Goal: Task Accomplishment & Management: Use online tool/utility

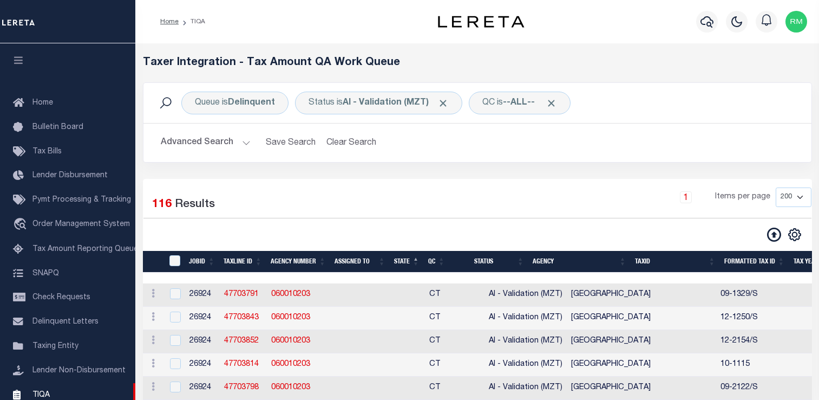
select select "200"
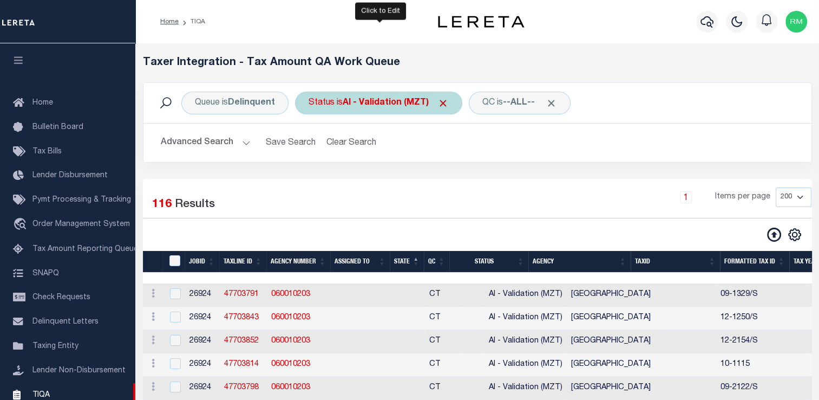
click at [369, 105] on b "AI - Validation (MZT)" at bounding box center [396, 103] width 106 height 9
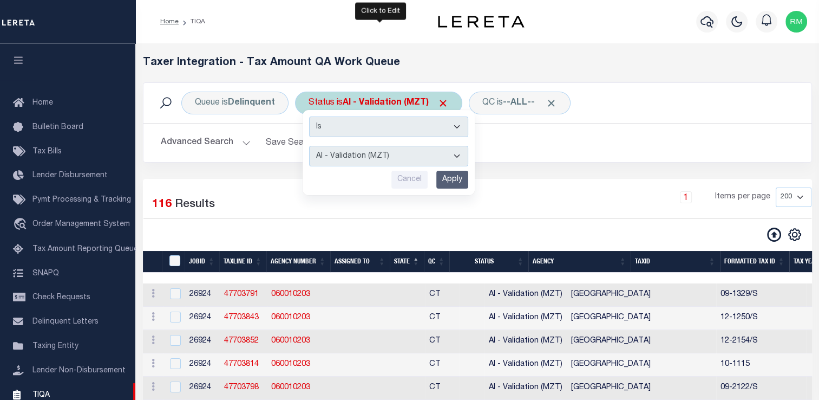
click at [362, 159] on select "AI - Bot Exception (ERR) AI - Bot Running (PLA) AI - Failed QA (FQA) AI - Prep …" at bounding box center [388, 156] width 159 height 21
click at [357, 162] on select "AI - Bot Exception (ERR) AI - Bot Running (PLA) AI - Failed QA (FQA) AI - Prep …" at bounding box center [388, 156] width 159 height 21
select select "PLA"
click at [309, 146] on select "AI - Bot Exception (ERR) AI - Bot Running (PLA) AI - Failed QA (FQA) AI - Prep …" at bounding box center [388, 156] width 159 height 21
click at [451, 182] on input "Apply" at bounding box center [452, 180] width 32 height 18
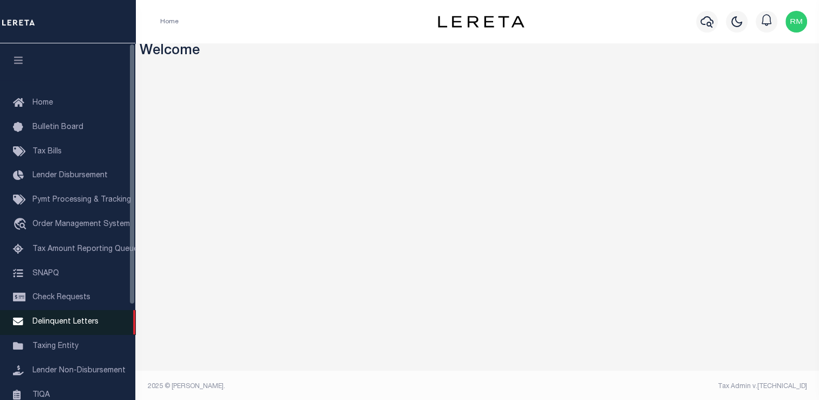
scroll to position [129, 0]
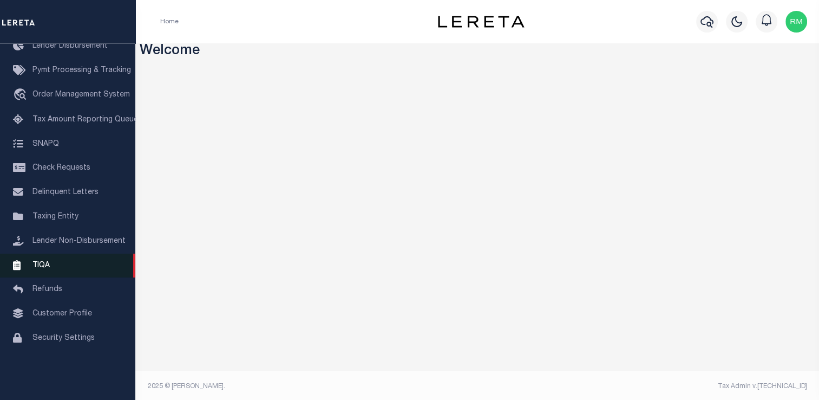
click at [57, 278] on link "TIQA" at bounding box center [67, 265] width 135 height 24
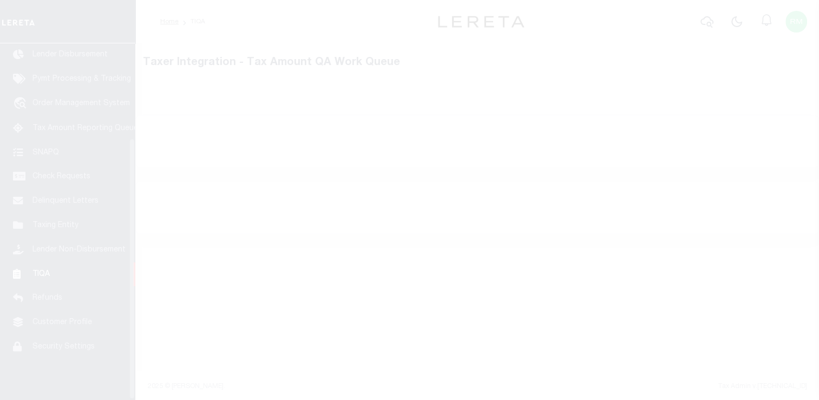
scroll to position [129, 0]
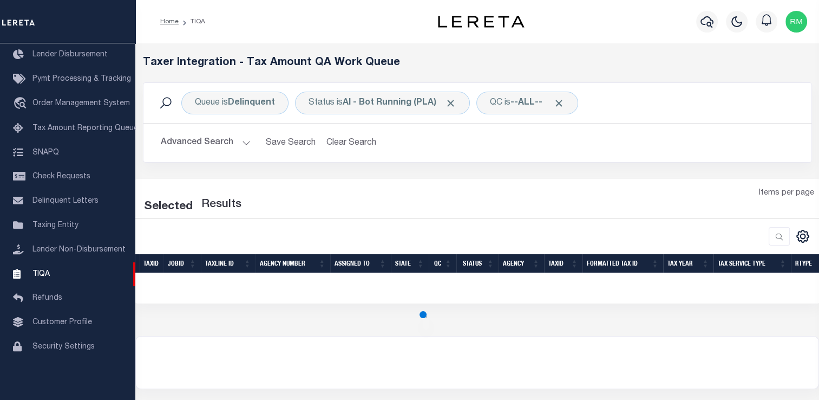
select select "200"
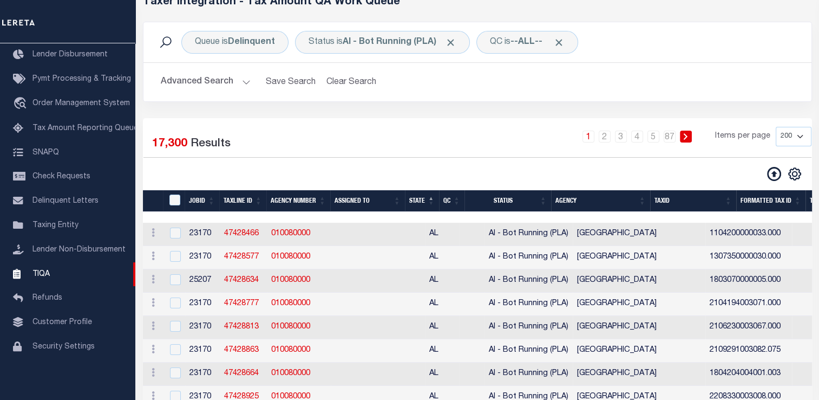
scroll to position [62, 0]
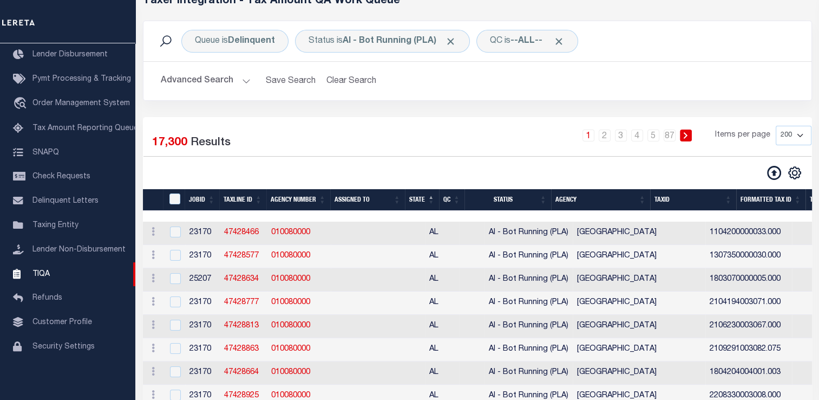
click at [221, 79] on button "Advanced Search" at bounding box center [206, 80] width 90 height 21
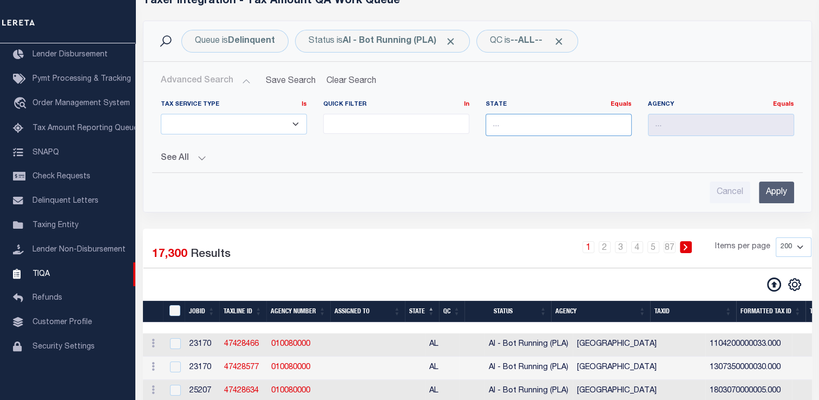
click at [518, 120] on input "text" at bounding box center [559, 125] width 146 height 22
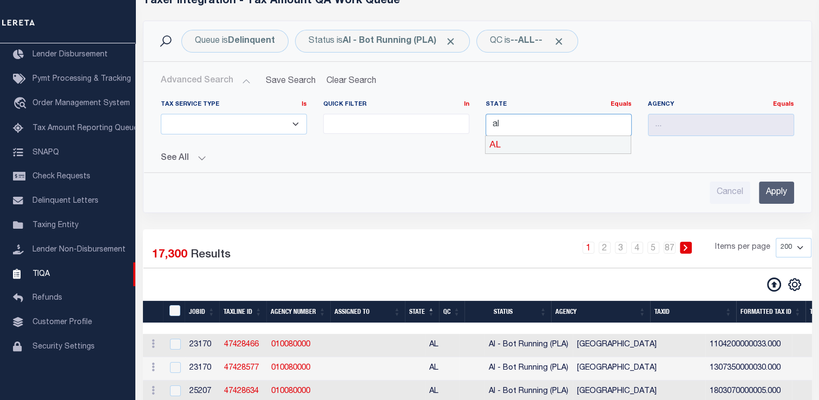
click at [508, 145] on div "AL" at bounding box center [558, 144] width 145 height 17
type input "AL"
click at [777, 188] on input "Apply" at bounding box center [776, 192] width 35 height 22
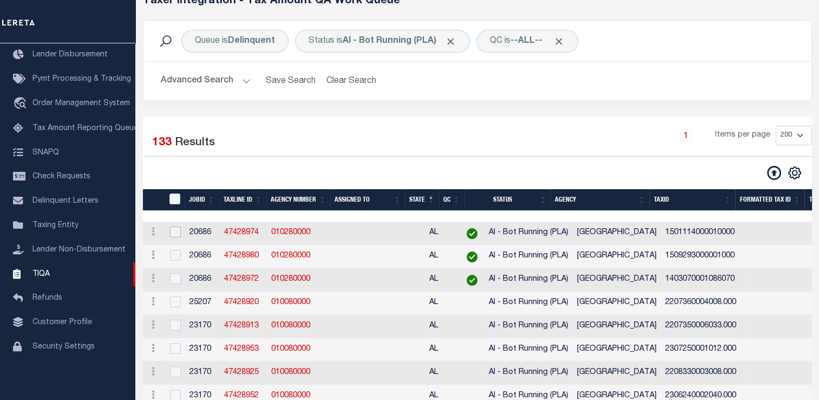
click at [180, 235] on input "checkbox" at bounding box center [175, 231] width 11 height 11
checkbox input "true"
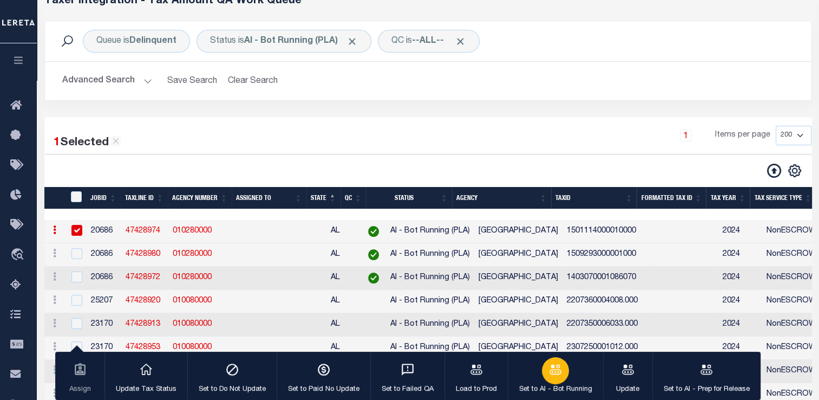
click at [553, 381] on div "button" at bounding box center [555, 370] width 27 height 27
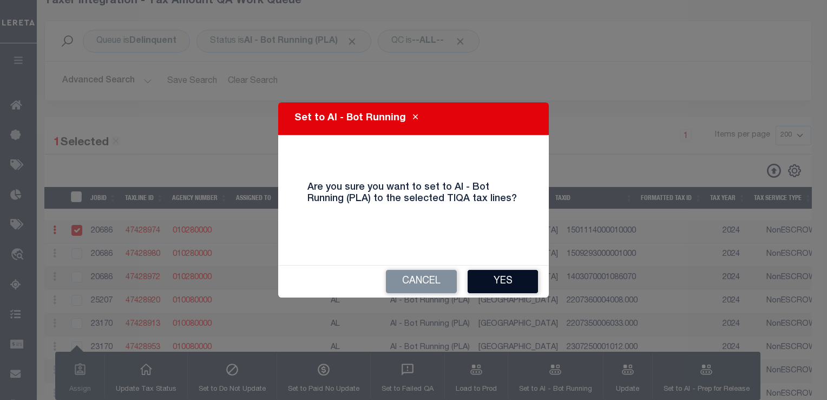
click at [503, 281] on button "Yes" at bounding box center [503, 281] width 70 height 23
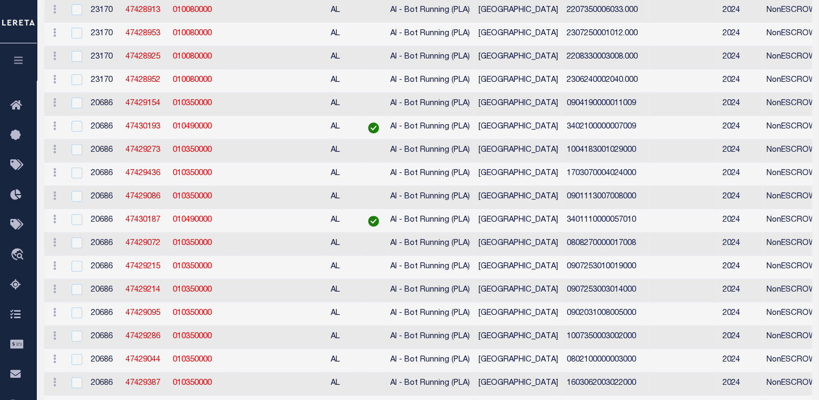
scroll to position [9, 0]
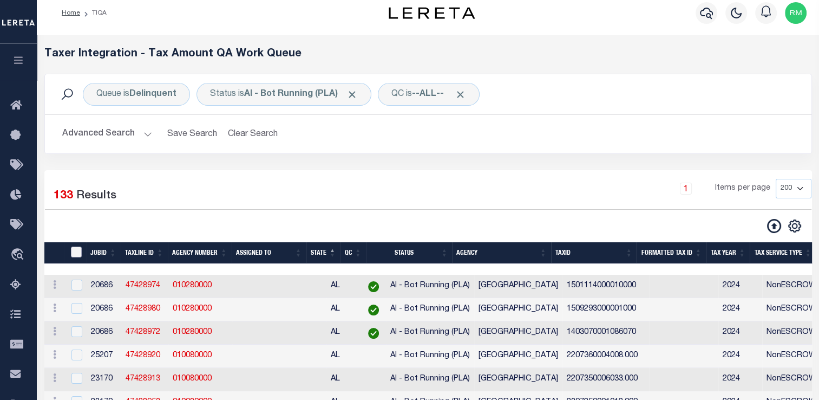
drag, startPoint x: 74, startPoint y: 246, endPoint x: 147, endPoint y: 260, distance: 75.0
click at [74, 246] on input "TaxID" at bounding box center [76, 251] width 11 height 11
checkbox input "true"
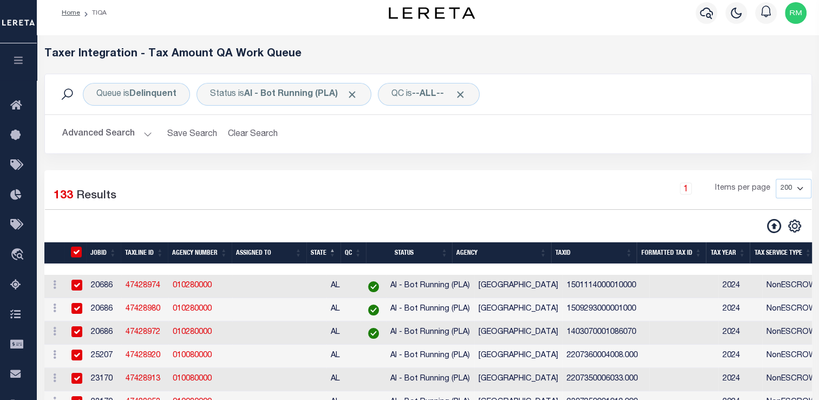
checkbox input "true"
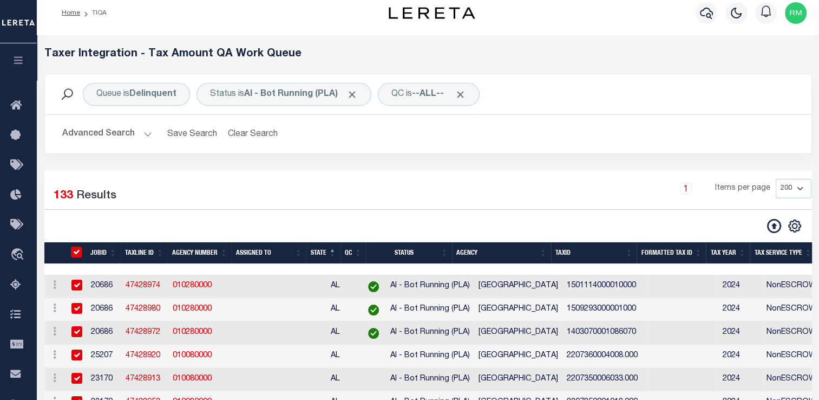
checkbox input "true"
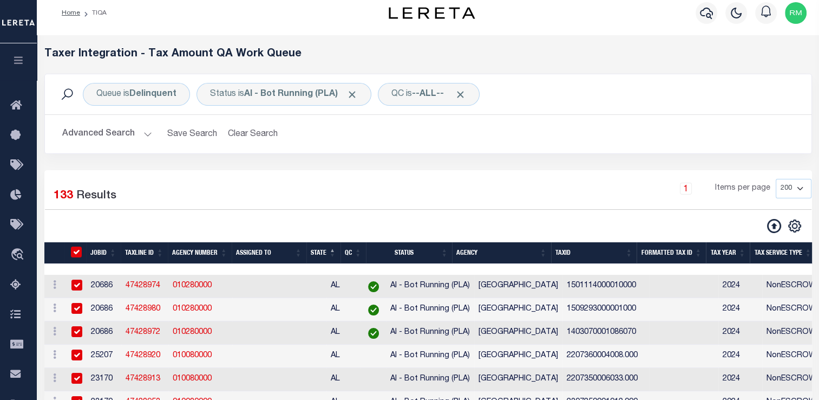
checkbox input "true"
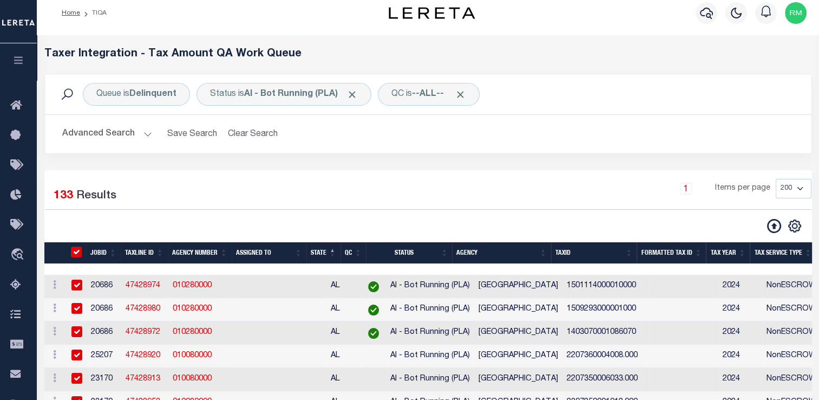
checkbox input "true"
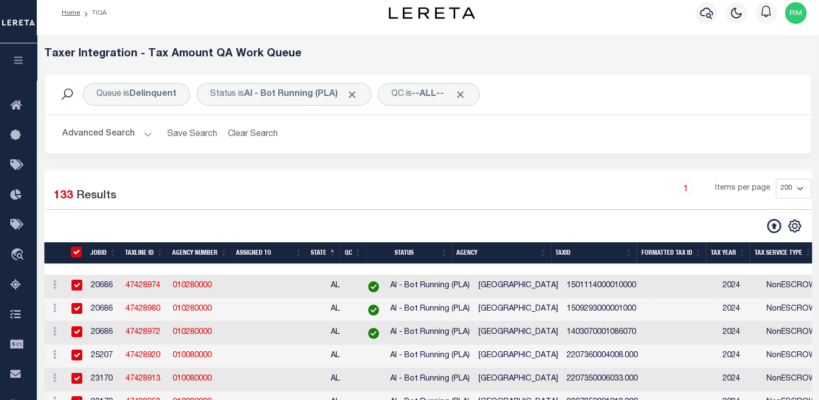
checkbox input "true"
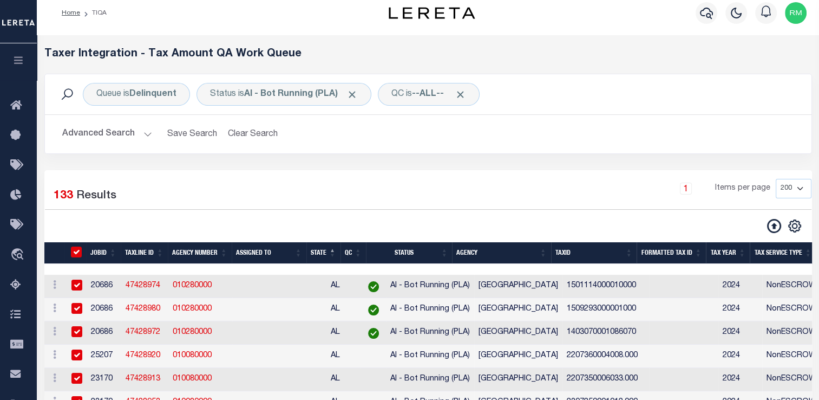
checkbox input "true"
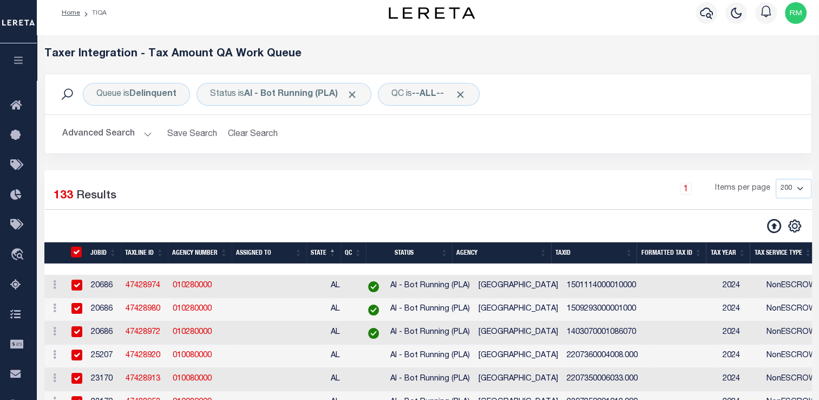
checkbox input "true"
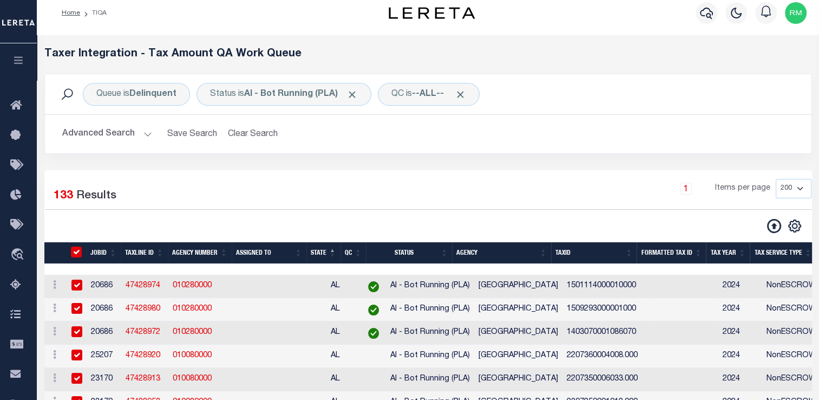
checkbox input "true"
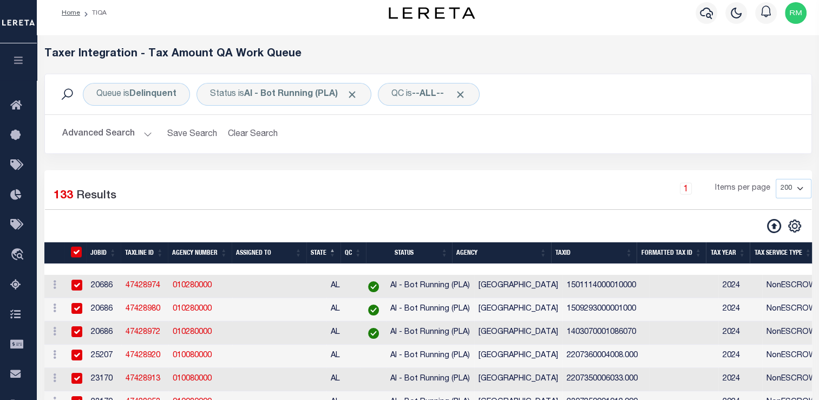
checkbox input "true"
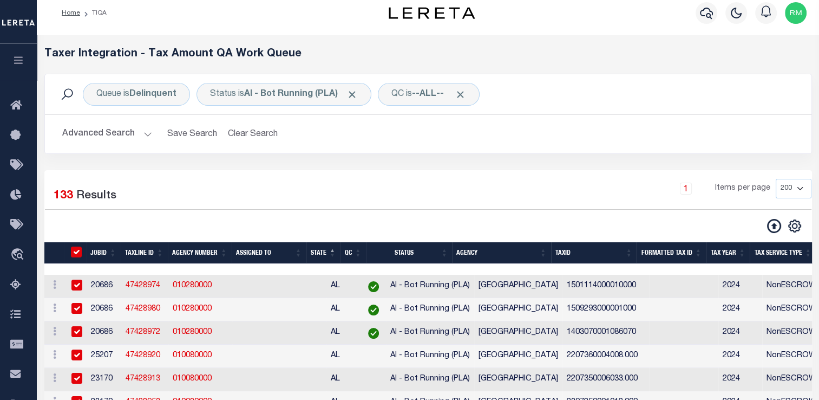
checkbox input "true"
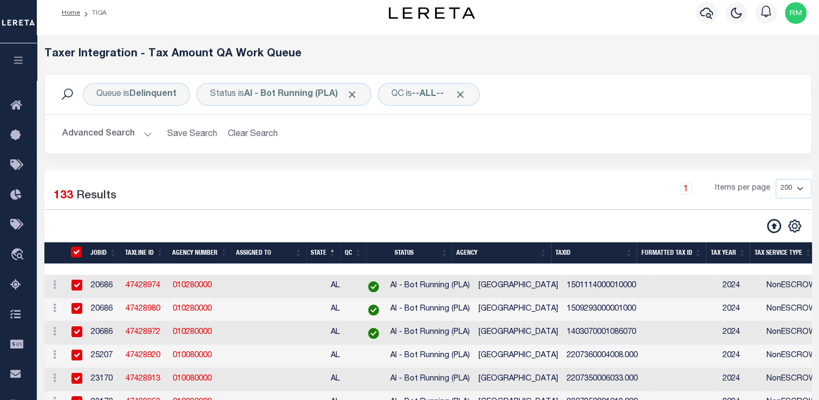
checkbox input "true"
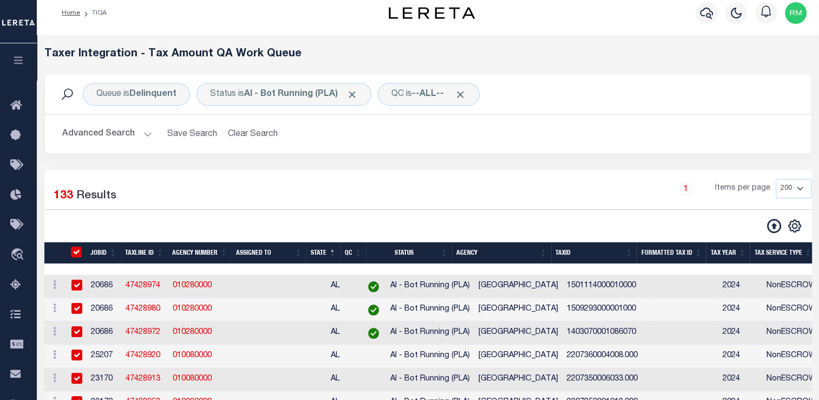
checkbox input "true"
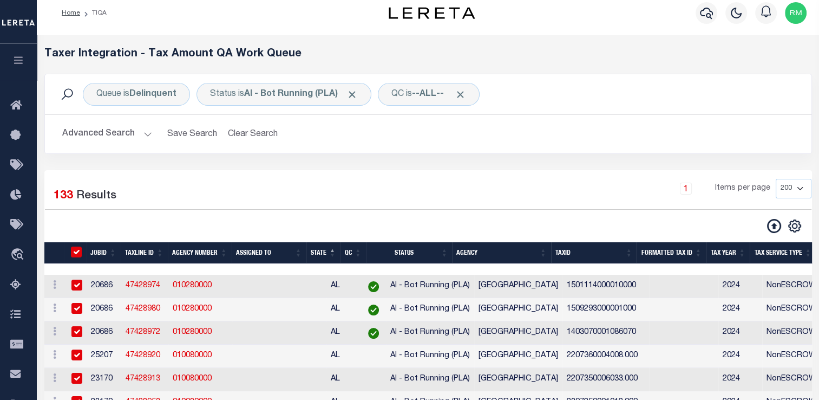
checkbox input "true"
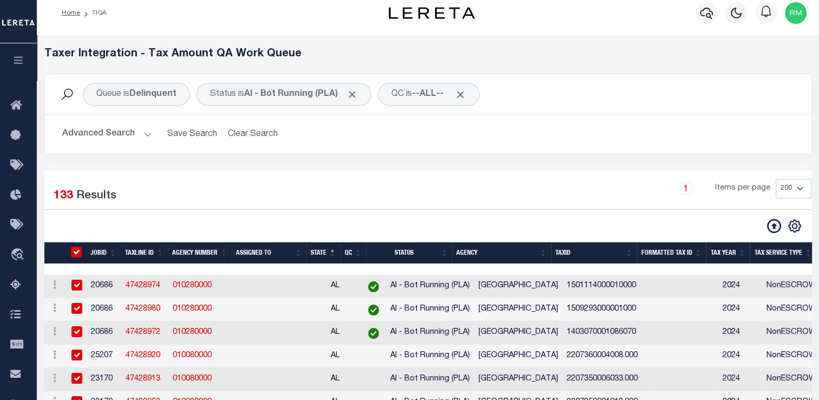
checkbox input "true"
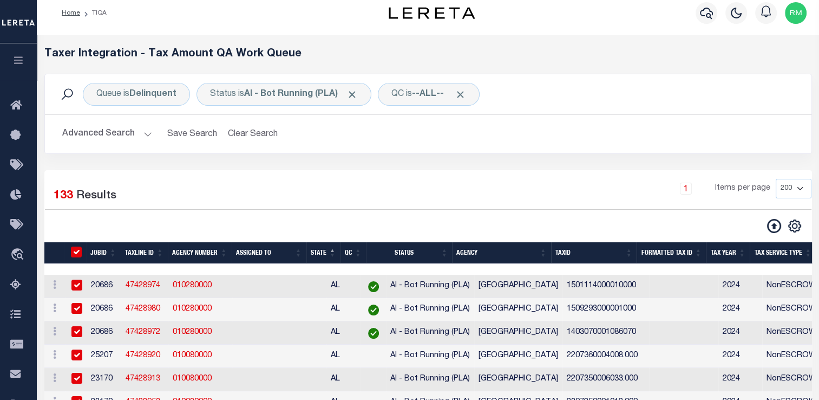
checkbox input "true"
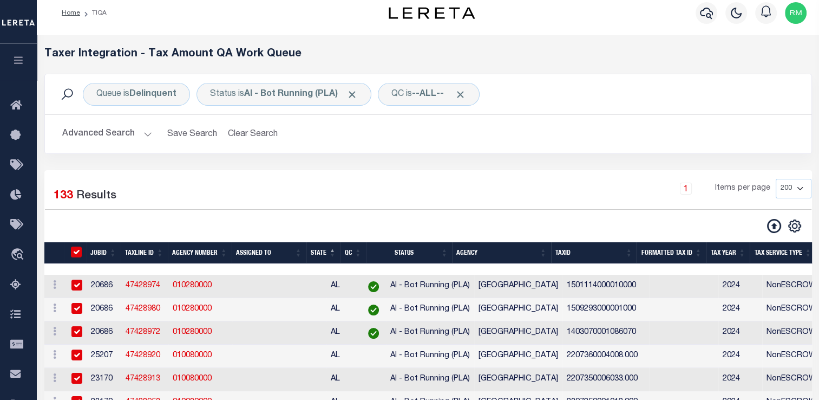
checkbox input "true"
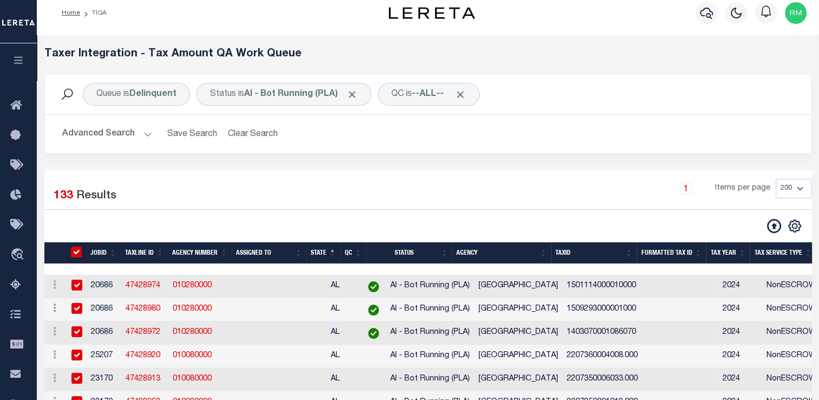
checkbox input "true"
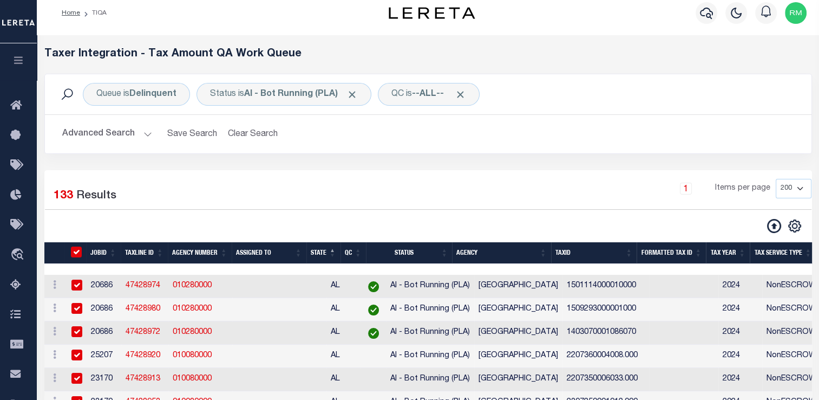
checkbox input "true"
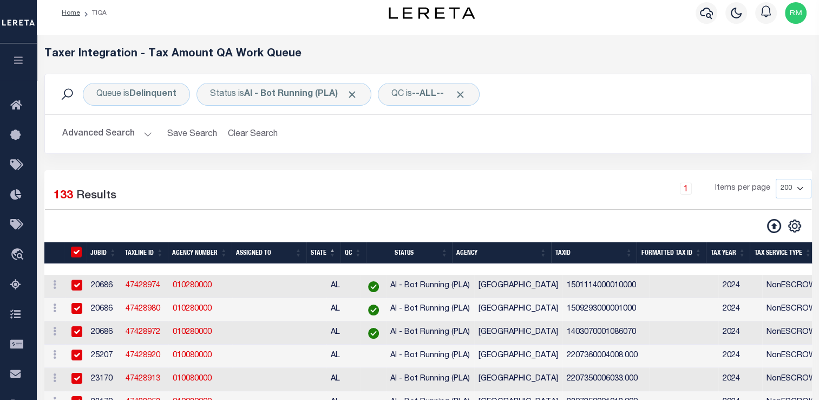
checkbox input "true"
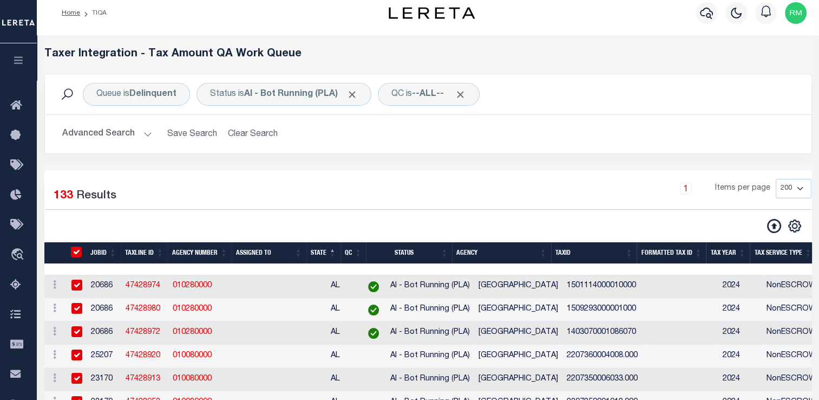
checkbox input "true"
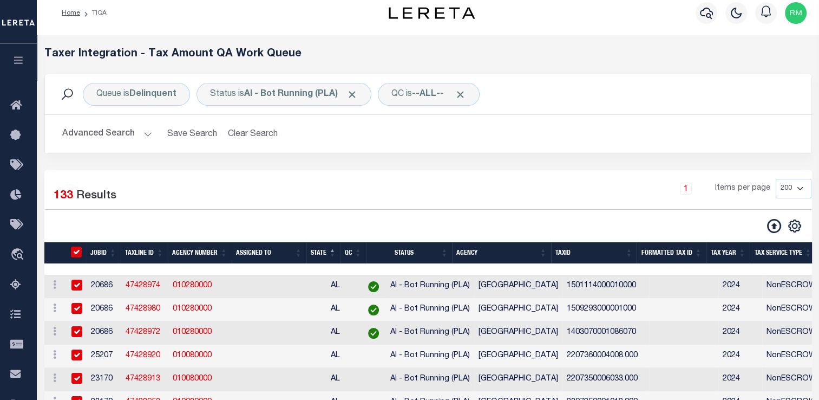
checkbox input "true"
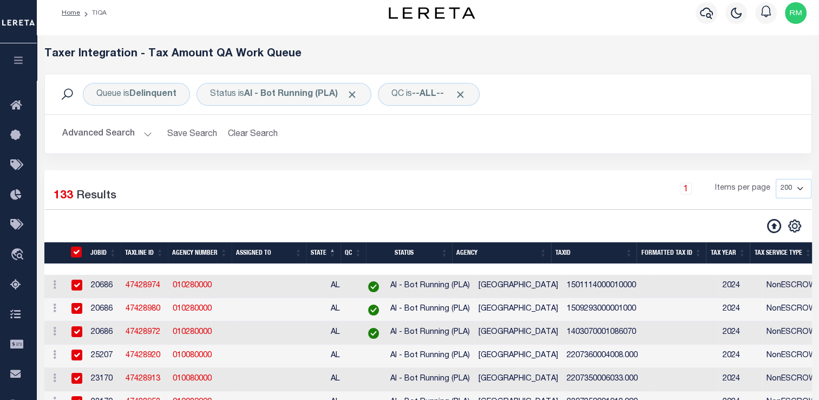
checkbox input "true"
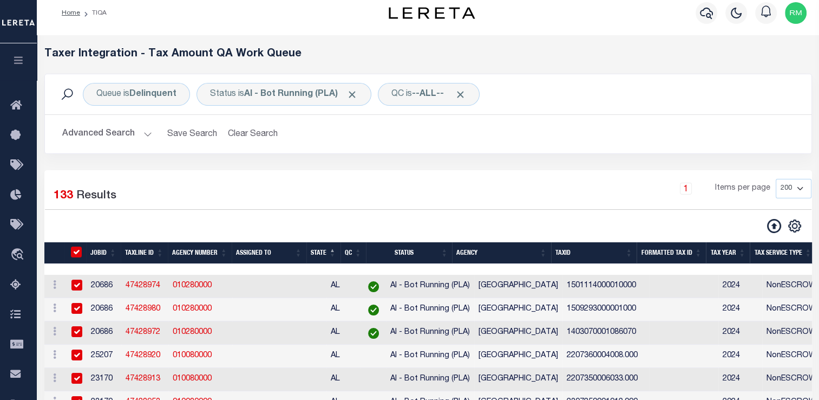
checkbox input "true"
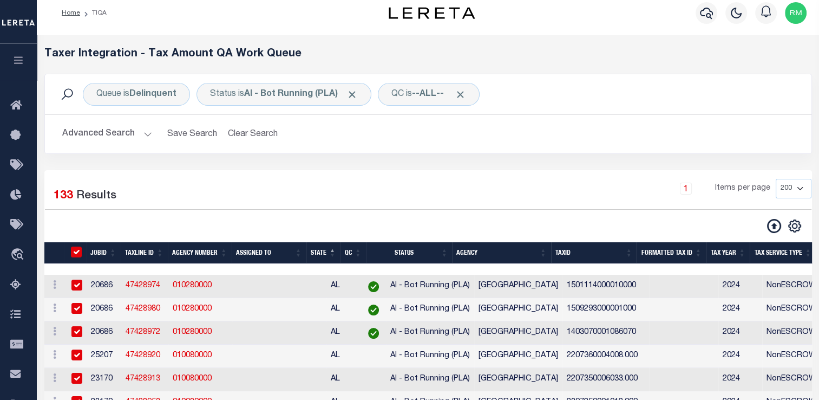
checkbox input "true"
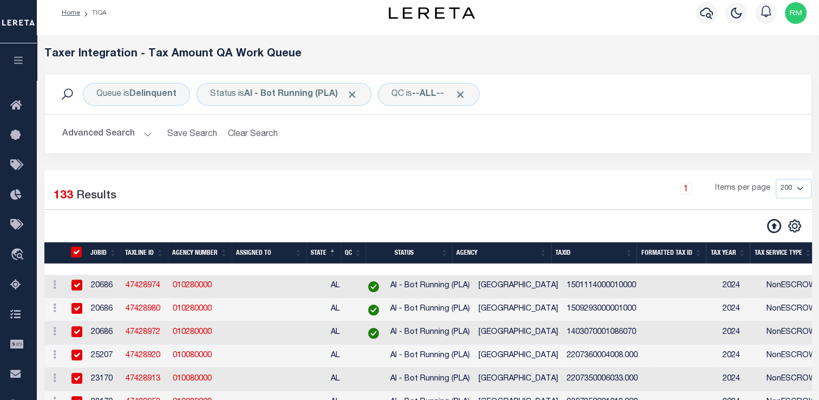
checkbox input "true"
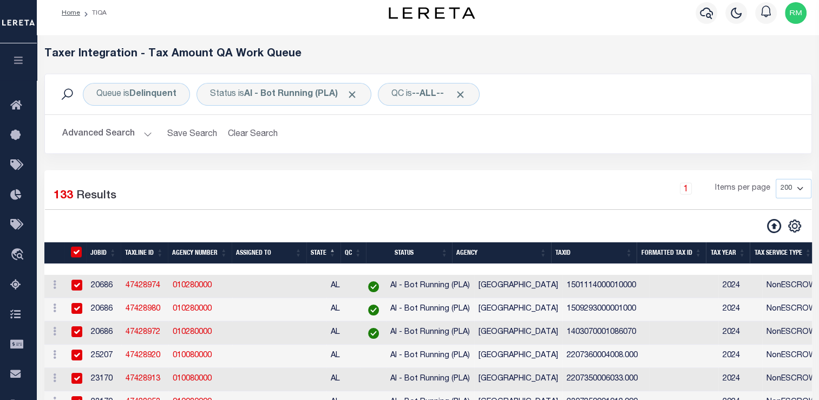
checkbox input "true"
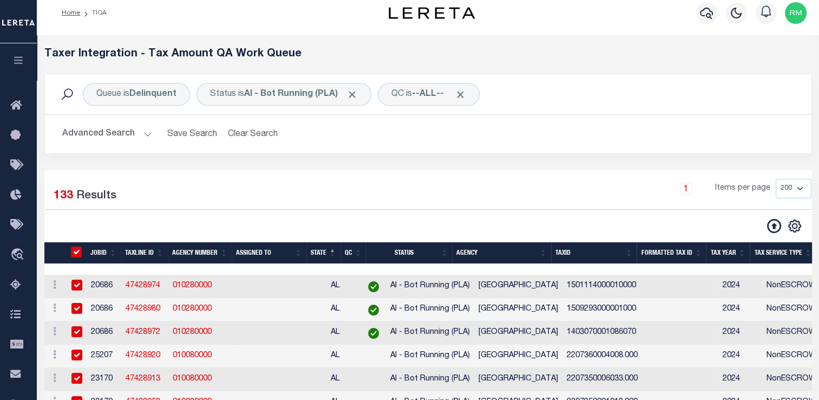
checkbox input "true"
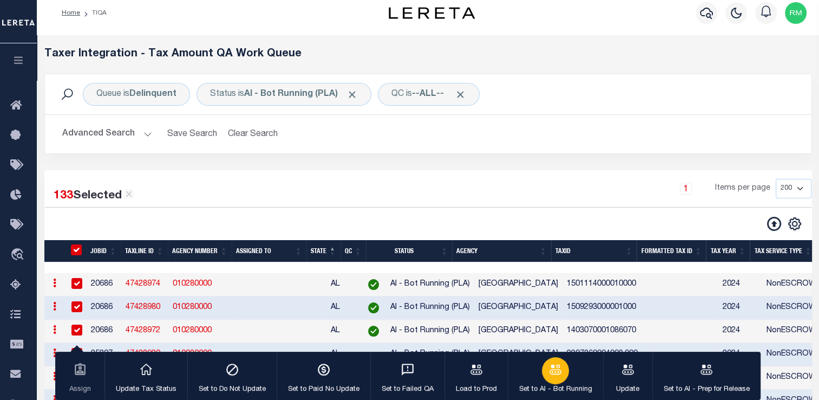
click at [549, 373] on icon "button" at bounding box center [556, 369] width 14 height 14
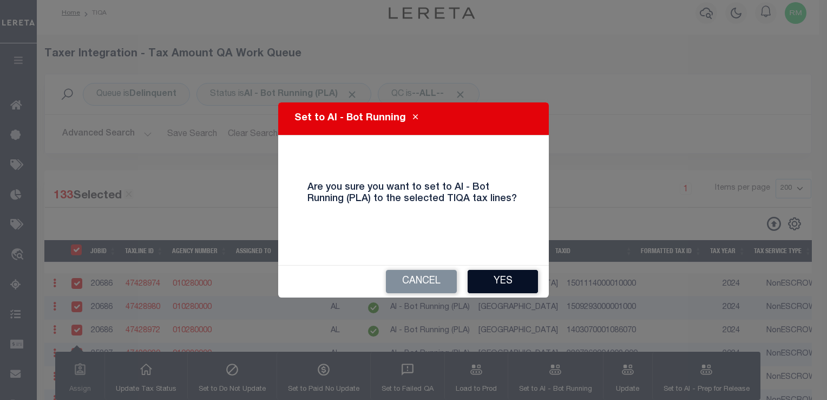
click at [494, 279] on button "Yes" at bounding box center [503, 281] width 70 height 23
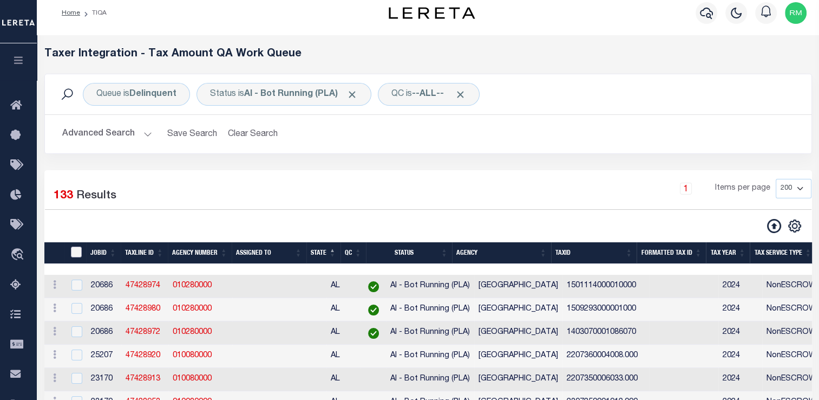
click at [77, 254] on input "TaxID" at bounding box center [76, 251] width 11 height 11
checkbox input "true"
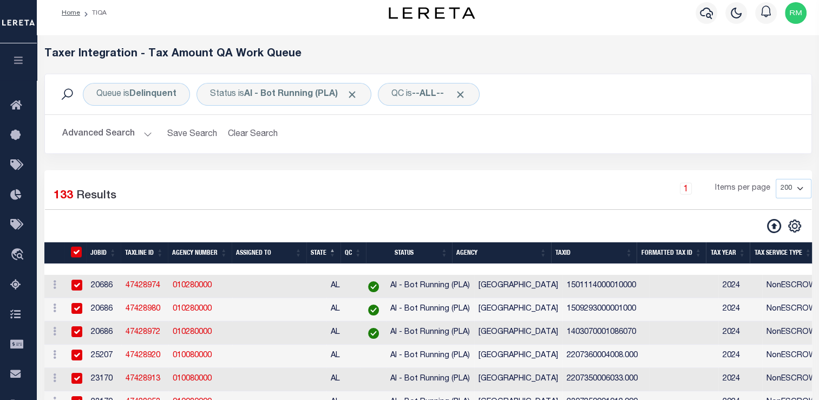
checkbox input "true"
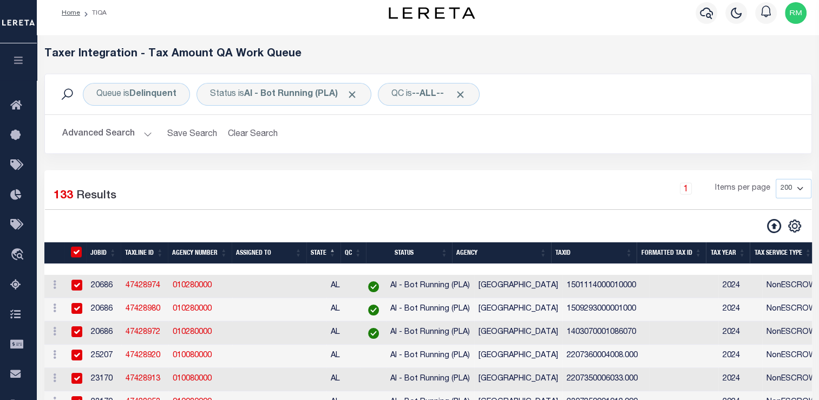
checkbox input "true"
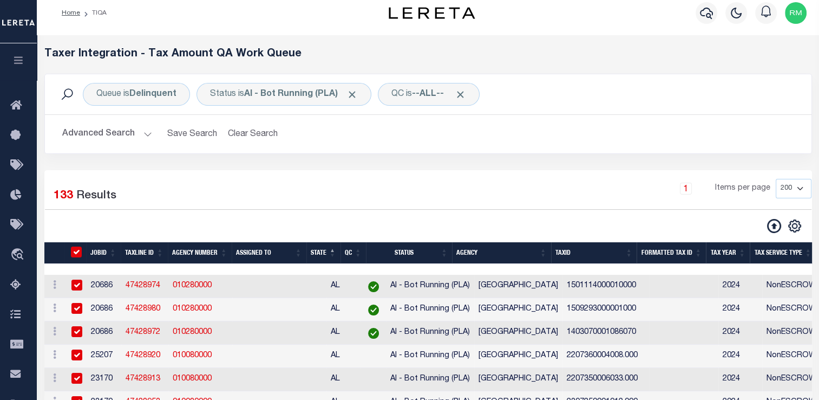
checkbox input "true"
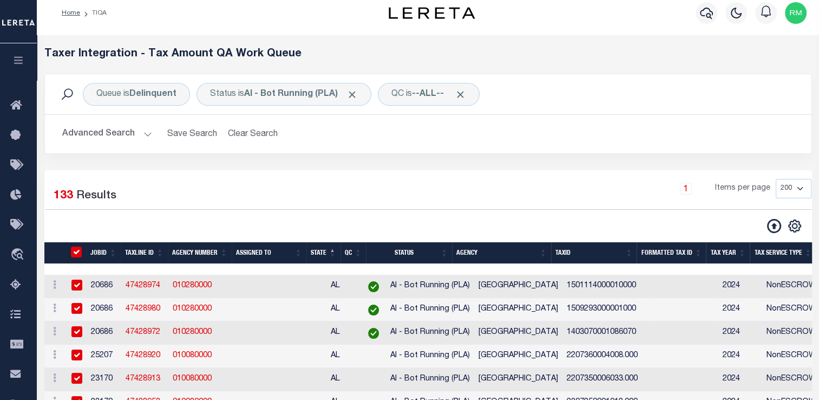
checkbox input "true"
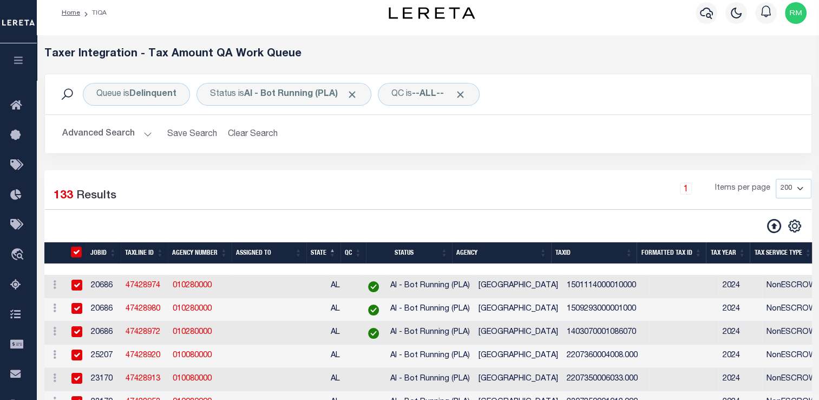
checkbox input "true"
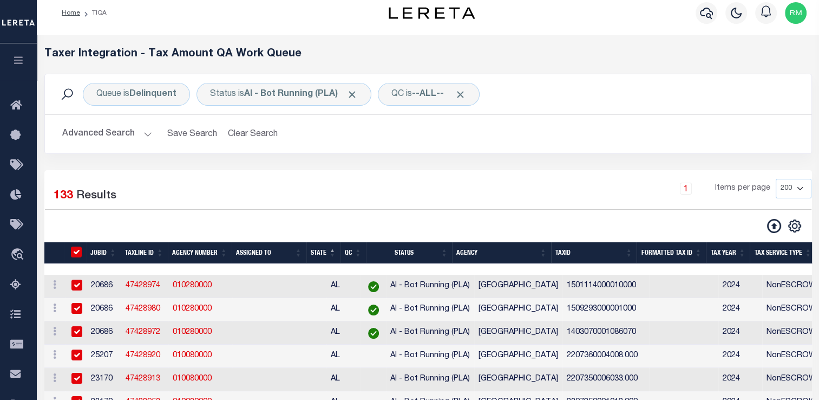
checkbox input "true"
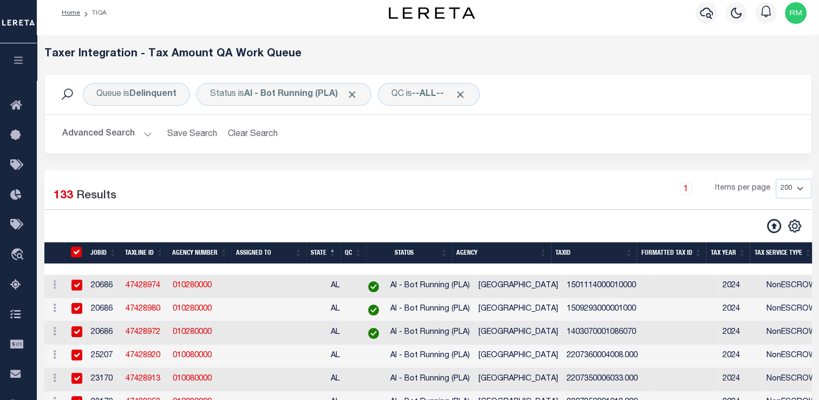
checkbox input "true"
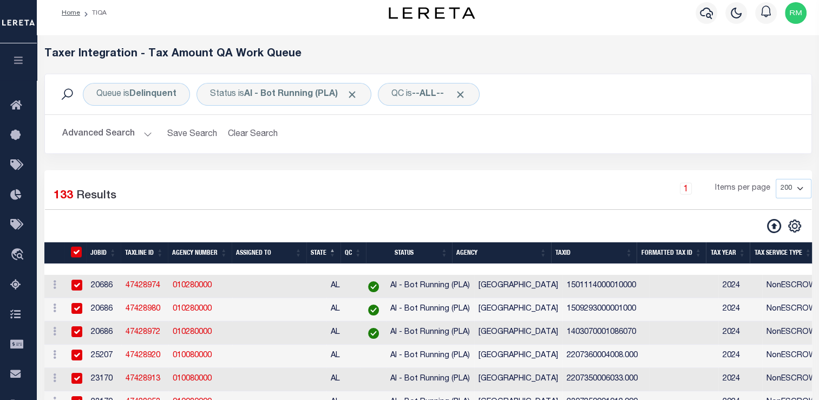
checkbox input "true"
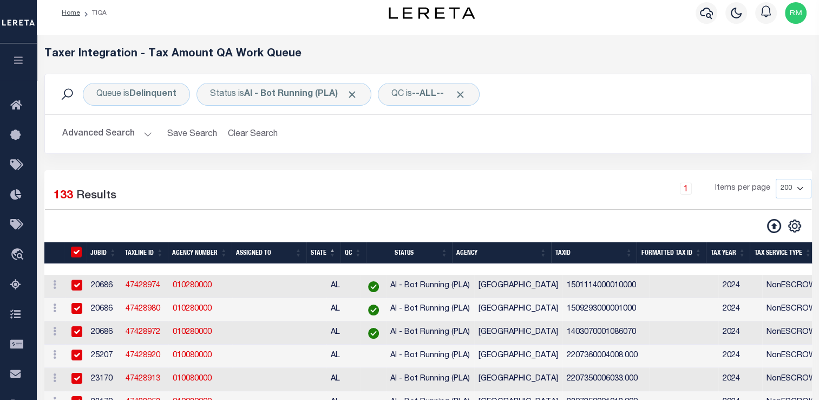
checkbox input "true"
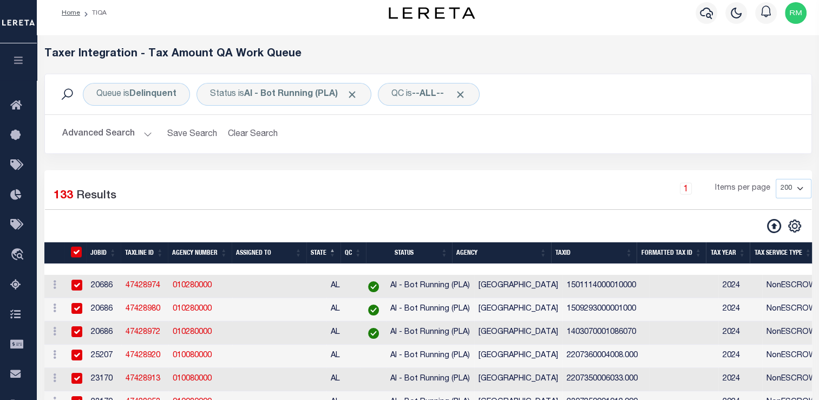
checkbox input "true"
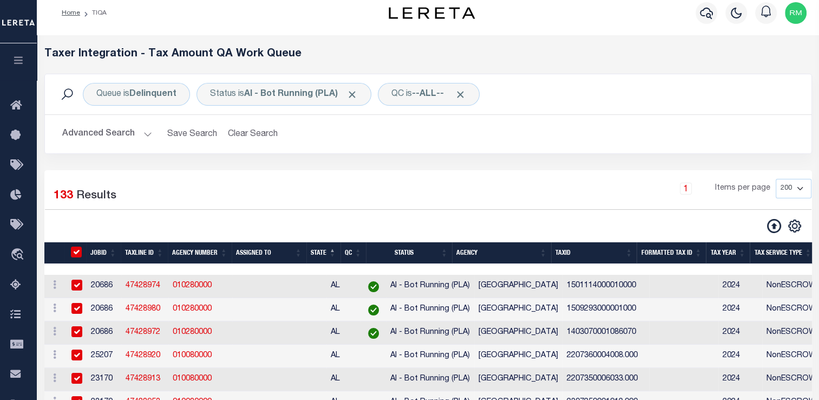
checkbox input "true"
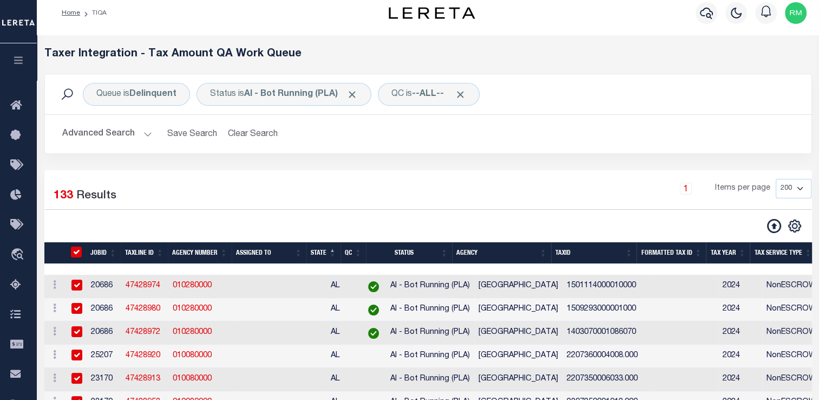
checkbox input "true"
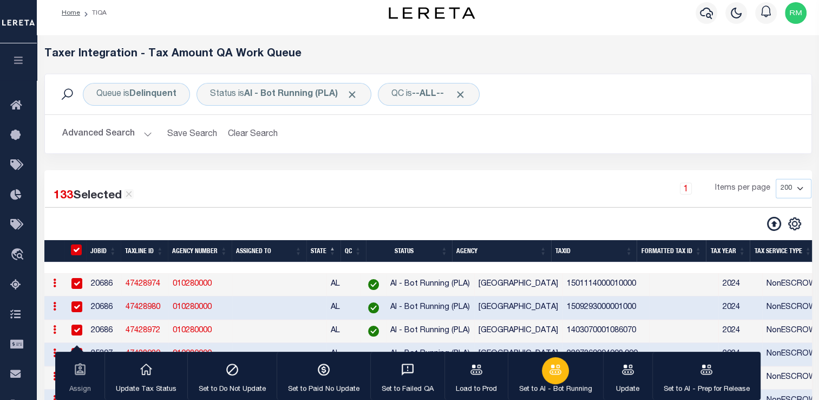
click at [537, 380] on button "Set to AI - Bot Running" at bounding box center [555, 375] width 95 height 49
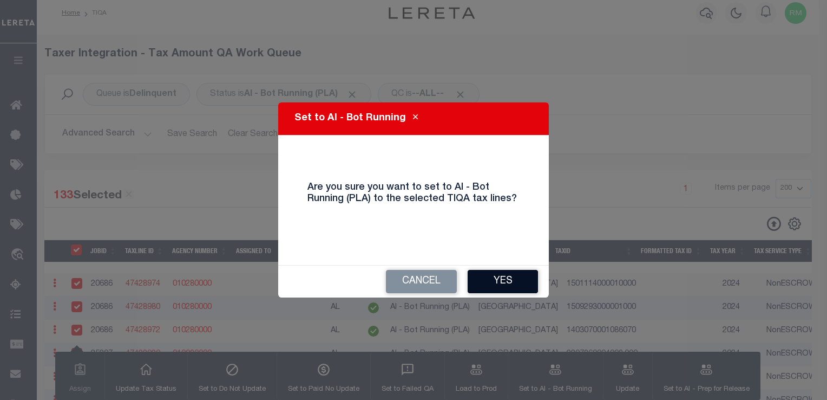
click at [500, 278] on button "Yes" at bounding box center [503, 281] width 70 height 23
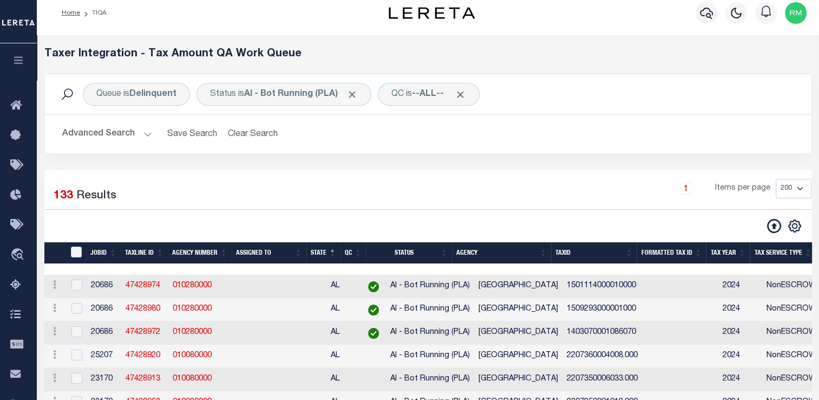
click at [126, 142] on button "Advanced Search" at bounding box center [107, 133] width 90 height 21
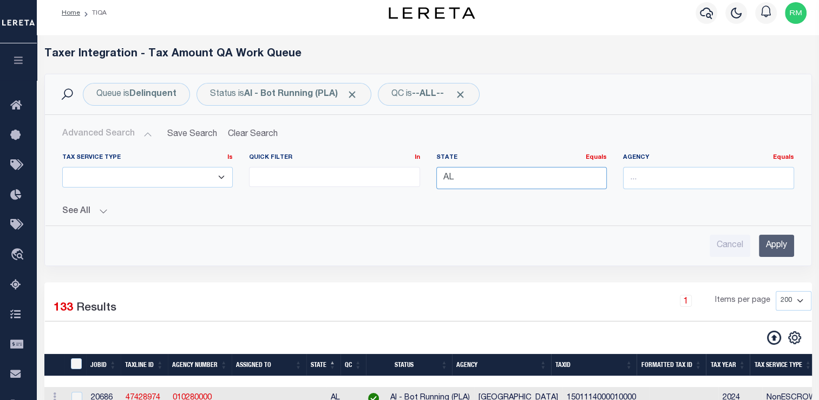
click at [461, 174] on input "AL" at bounding box center [521, 178] width 171 height 22
click at [459, 193] on div "AR" at bounding box center [521, 197] width 170 height 17
click at [774, 252] on input "Apply" at bounding box center [776, 245] width 35 height 22
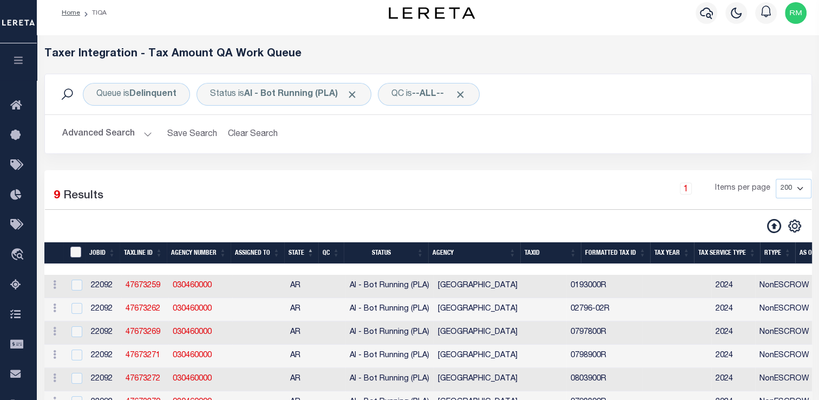
click at [78, 251] on input "TaxID" at bounding box center [75, 251] width 11 height 11
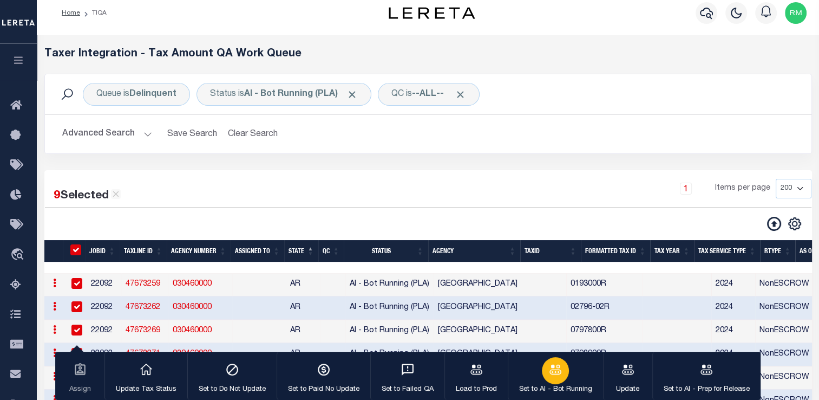
click at [555, 376] on icon "button" at bounding box center [556, 369] width 14 height 14
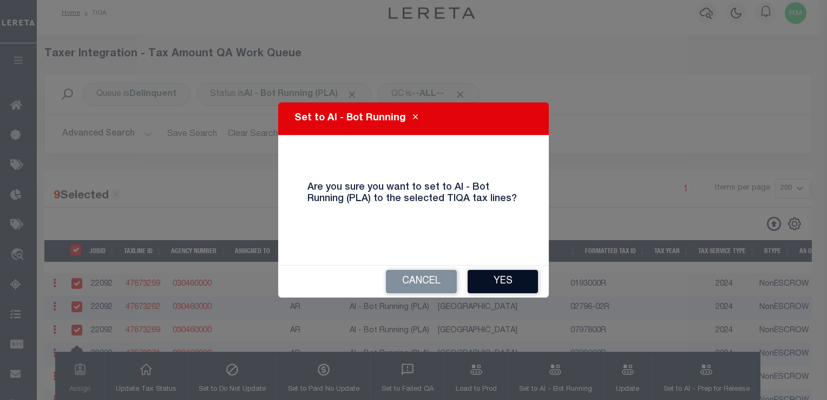
click at [507, 277] on button "Yes" at bounding box center [503, 281] width 70 height 23
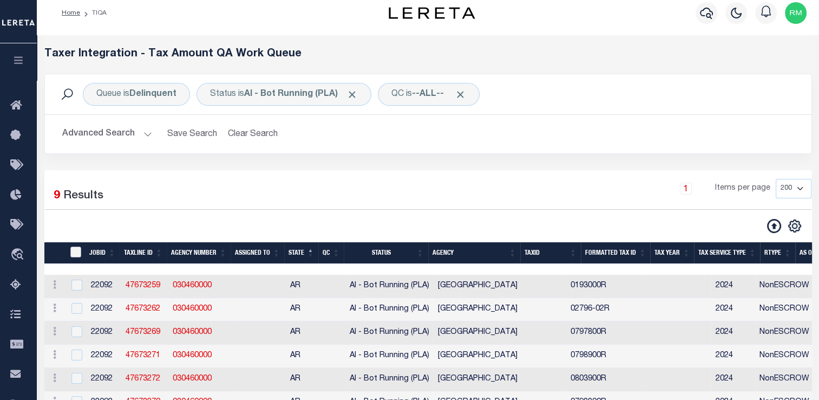
click at [78, 254] on input "TaxID" at bounding box center [75, 251] width 11 height 11
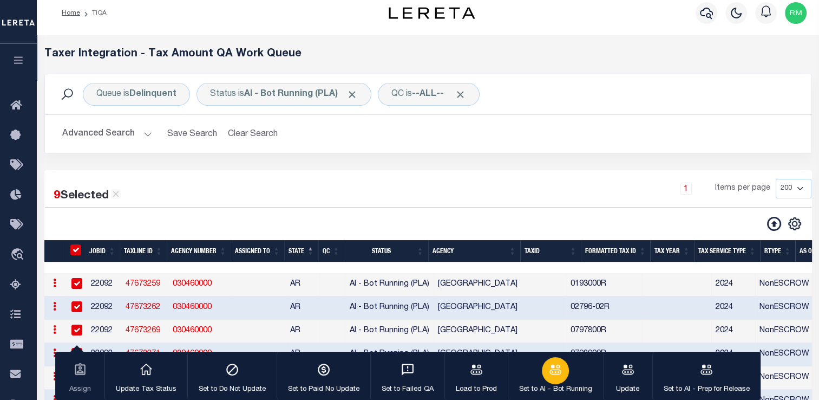
click at [538, 374] on button "Set to AI - Bot Running" at bounding box center [555, 375] width 95 height 49
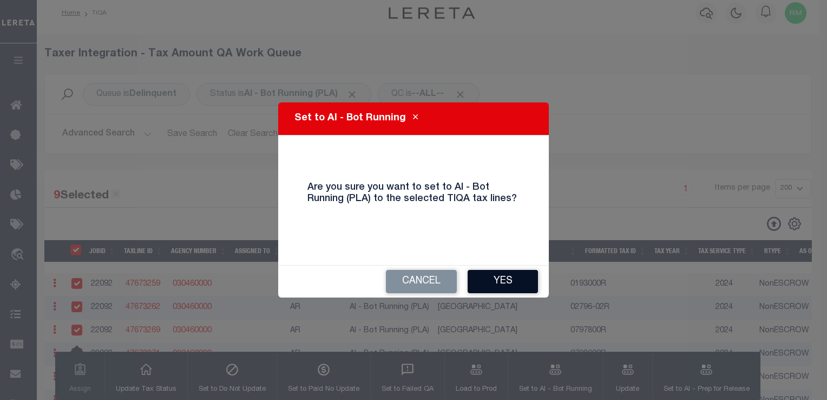
click at [501, 281] on button "Yes" at bounding box center [503, 281] width 70 height 23
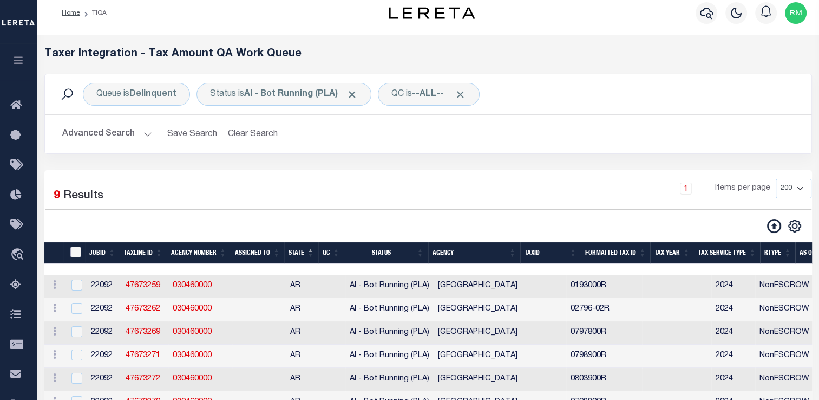
click at [74, 255] on input "TaxID" at bounding box center [75, 251] width 11 height 11
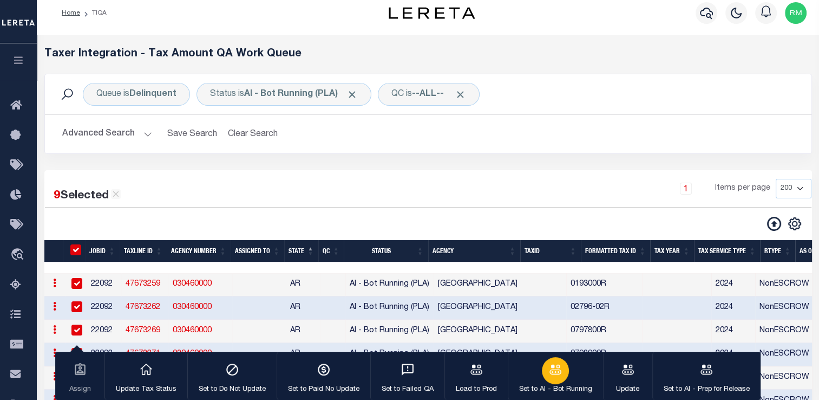
click at [545, 376] on div "button" at bounding box center [555, 370] width 27 height 27
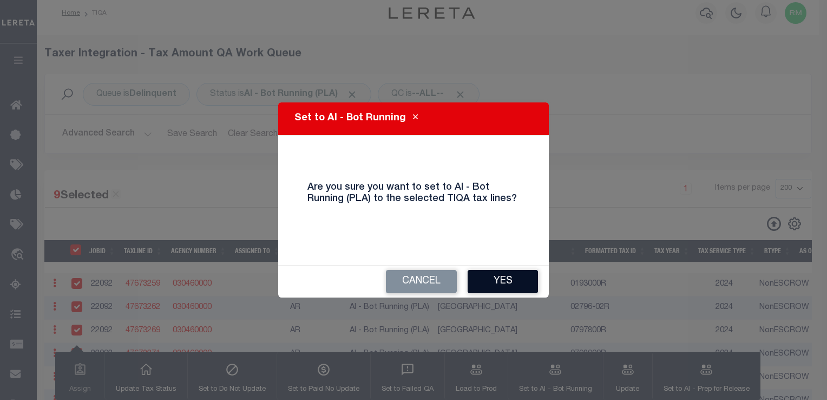
click at [496, 280] on button "Yes" at bounding box center [503, 281] width 70 height 23
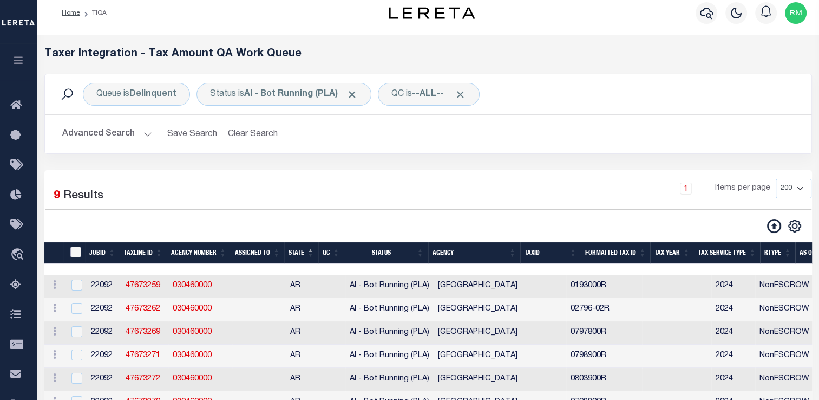
click at [80, 253] on input "TaxID" at bounding box center [75, 251] width 11 height 11
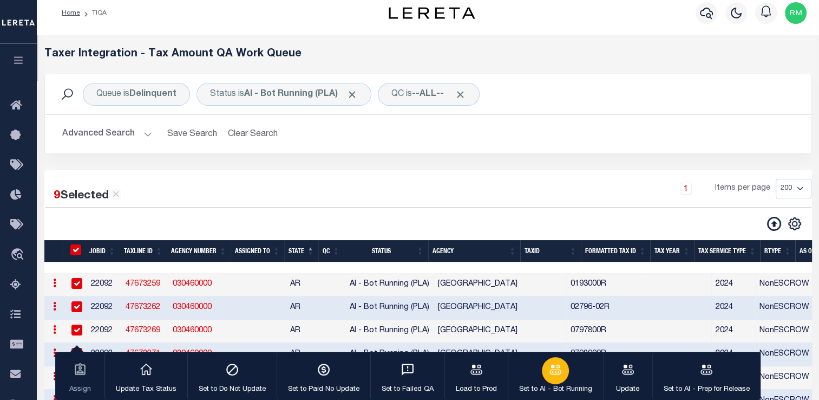
click at [550, 374] on icon "button" at bounding box center [556, 369] width 12 height 10
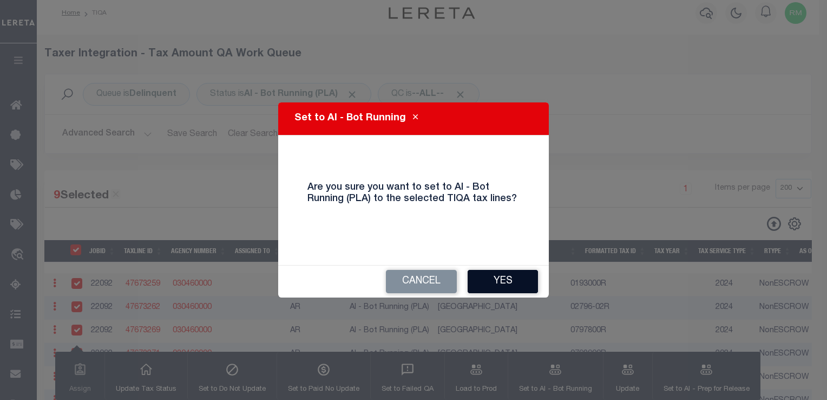
click at [492, 277] on button "Yes" at bounding box center [503, 281] width 70 height 23
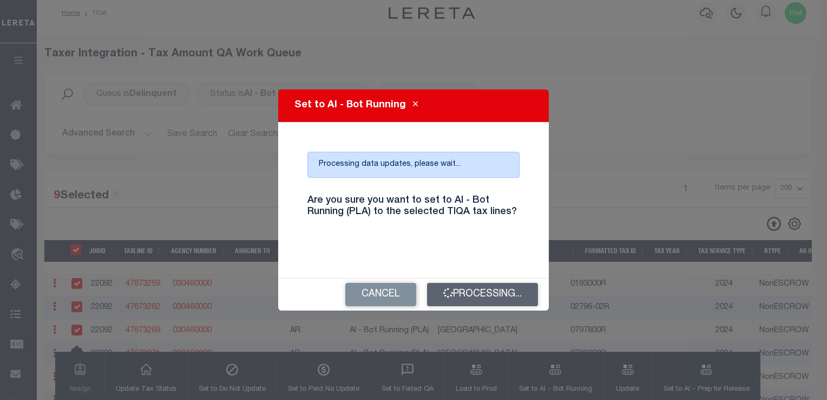
click at [492, 278] on div "Cancel Processing..." at bounding box center [413, 294] width 271 height 32
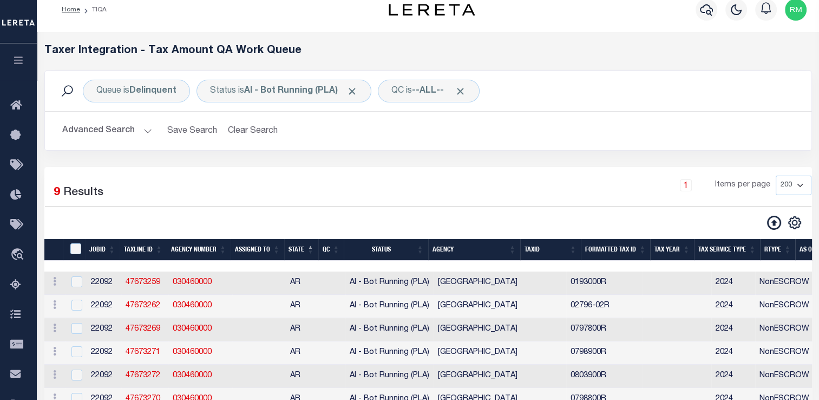
scroll to position [0, 0]
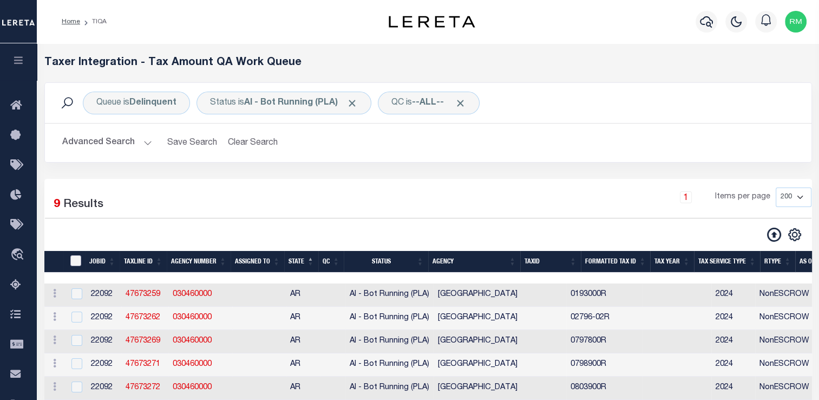
click at [76, 261] on input "TaxID" at bounding box center [75, 260] width 11 height 11
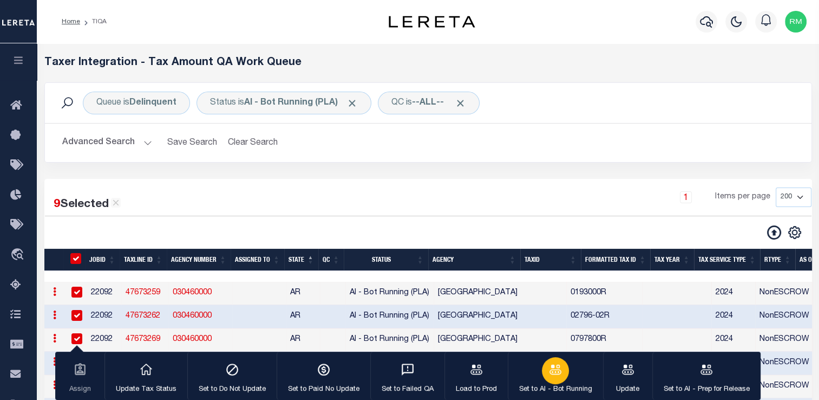
click at [527, 388] on p "Set to AI - Bot Running" at bounding box center [555, 389] width 73 height 11
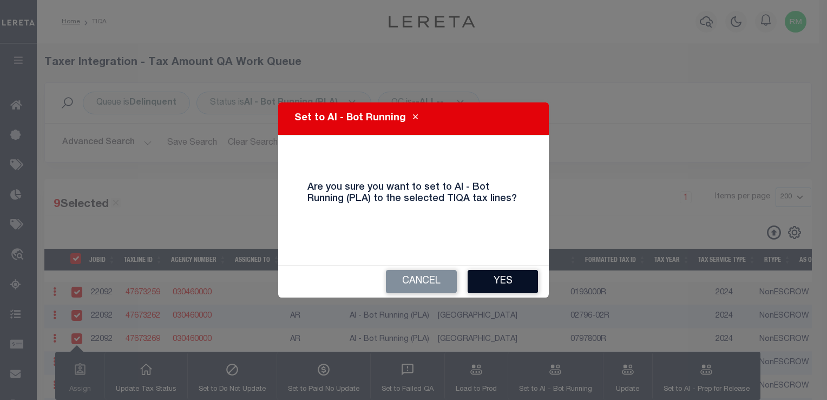
click at [499, 281] on button "Yes" at bounding box center [503, 281] width 70 height 23
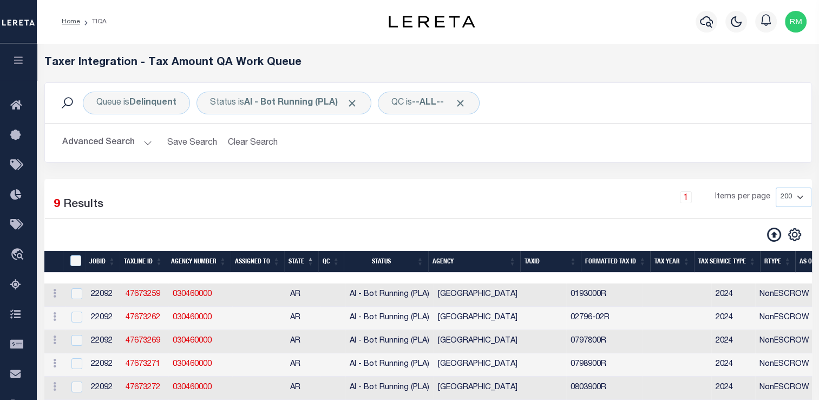
click at [68, 256] on th "TaxID" at bounding box center [74, 262] width 22 height 22
click at [76, 260] on input "TaxID" at bounding box center [75, 260] width 11 height 11
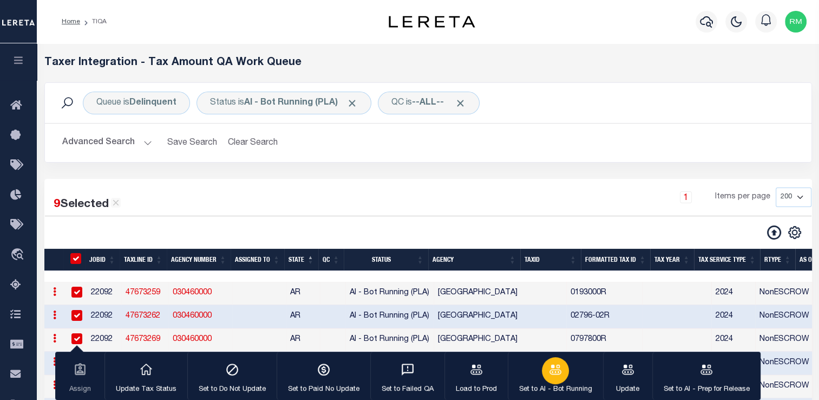
click at [544, 382] on button "Set to AI - Bot Running" at bounding box center [555, 375] width 95 height 49
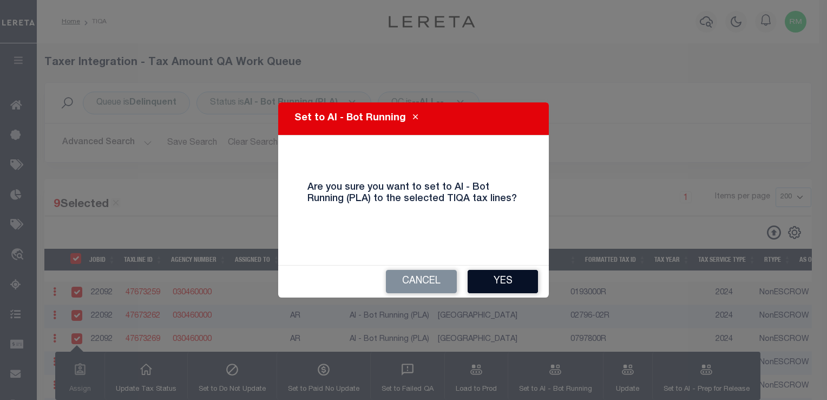
click at [491, 282] on button "Yes" at bounding box center [503, 281] width 70 height 23
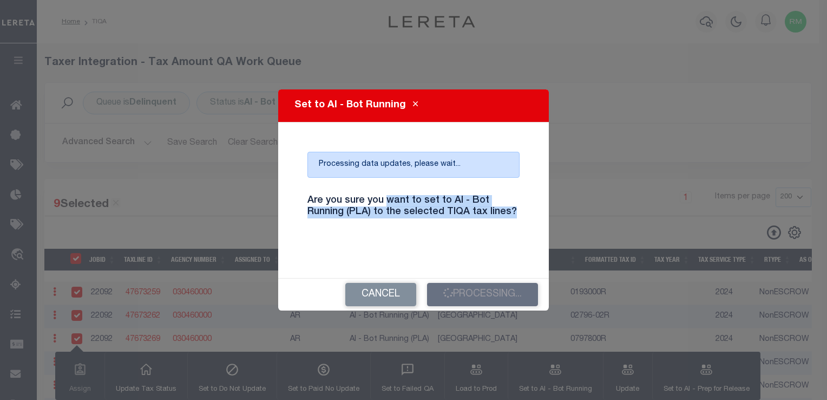
drag, startPoint x: 511, startPoint y: 210, endPoint x: 351, endPoint y: 197, distance: 159.7
click at [351, 197] on h4 "Are you sure you want to set to AI - Bot Running (PLA) to the selected TIQA tax…" at bounding box center [413, 206] width 229 height 23
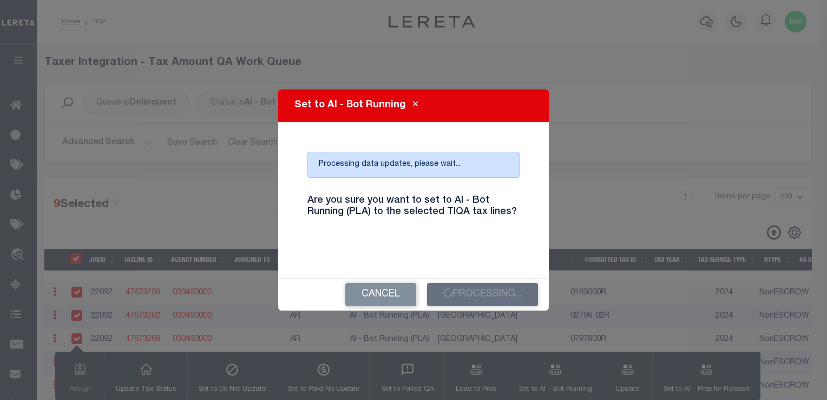
click at [344, 198] on h4 "Are you sure you want to set to AI - Bot Running (PLA) to the selected TIQA tax…" at bounding box center [413, 206] width 229 height 23
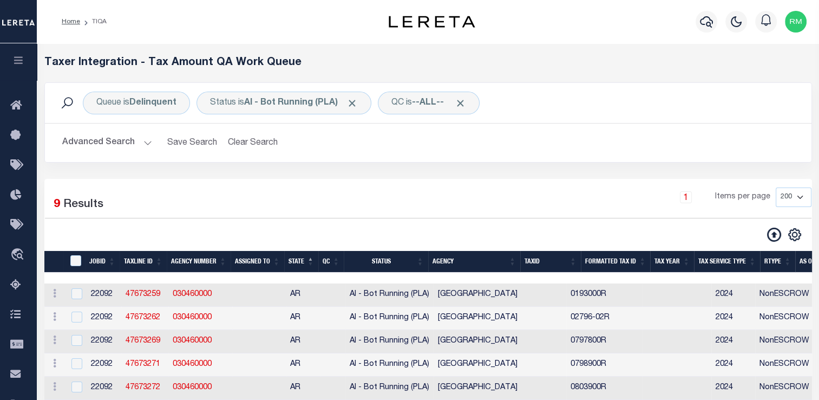
click at [125, 159] on div "Advanced Search Save Search Clear Search TIQATaxLineSearchTable_dynamictable___…" at bounding box center [428, 142] width 767 height 38
click at [145, 149] on button "Advanced Search" at bounding box center [107, 142] width 90 height 21
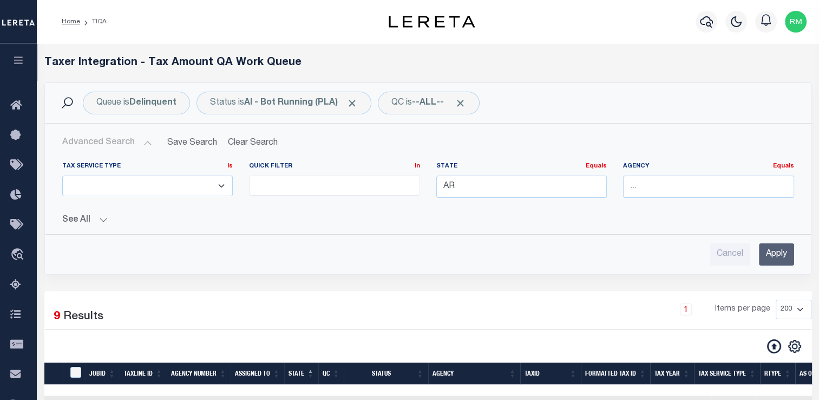
click at [464, 173] on div "State Equals Equals AR" at bounding box center [521, 180] width 171 height 36
click at [464, 181] on input "AR" at bounding box center [521, 186] width 171 height 22
click at [447, 207] on div "AL" at bounding box center [521, 206] width 170 height 17
click at [774, 253] on input "Apply" at bounding box center [776, 254] width 35 height 22
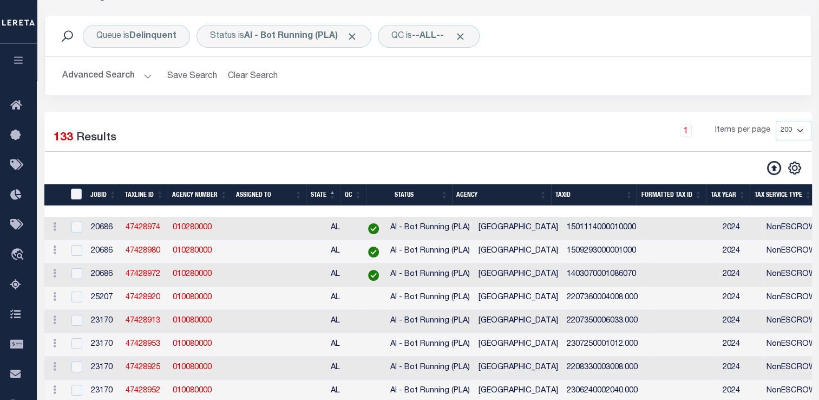
scroll to position [67, 0]
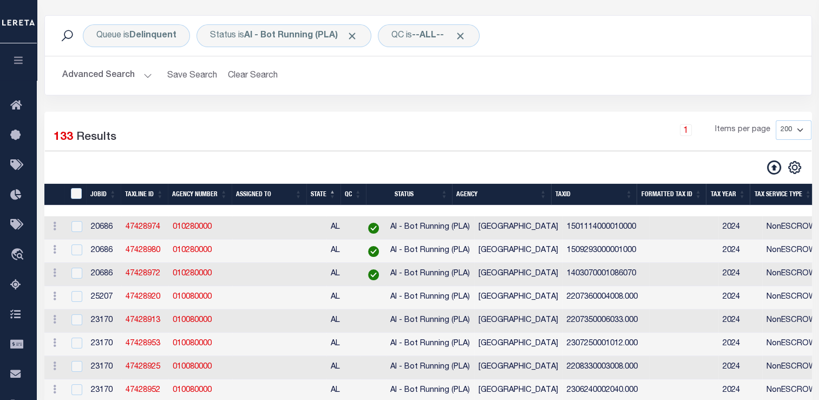
click at [78, 186] on th "TaxID" at bounding box center [75, 195] width 22 height 22
click at [76, 192] on input "TaxID" at bounding box center [76, 193] width 11 height 11
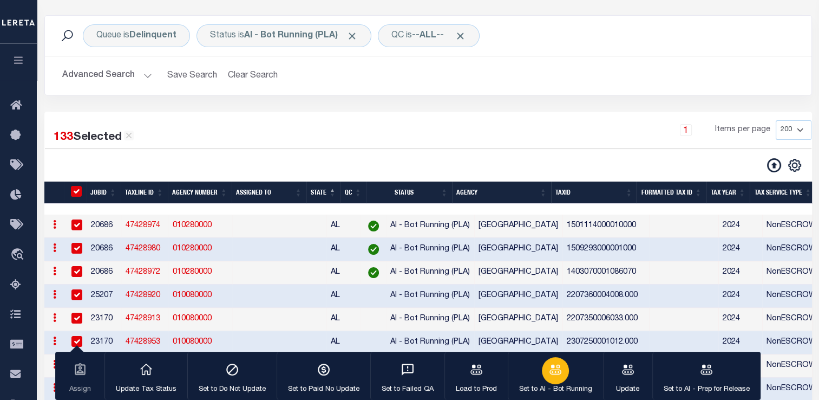
click at [531, 381] on button "Set to AI - Bot Running" at bounding box center [555, 375] width 95 height 49
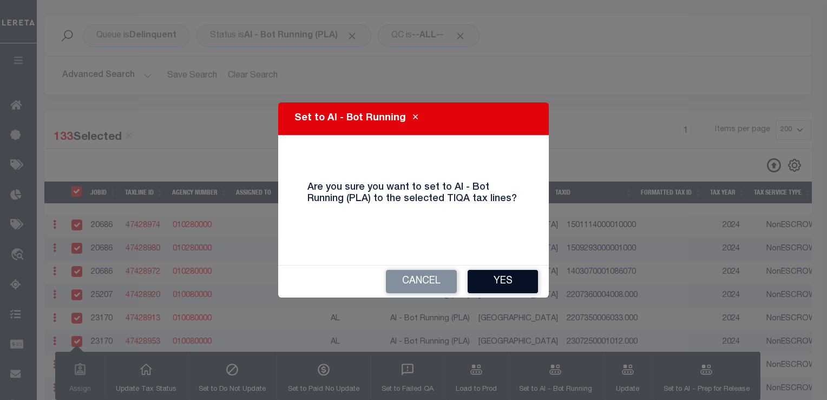
click at [494, 287] on button "Yes" at bounding box center [503, 281] width 70 height 23
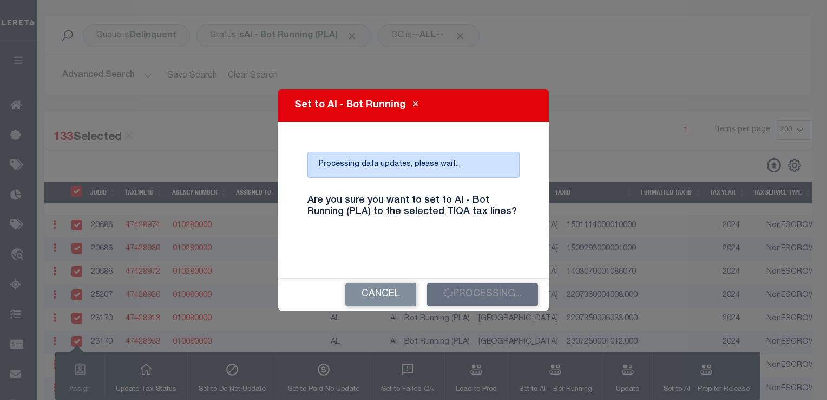
click at [476, 399] on div "Set to AI - Bot Running Processing data updates, please wait... Are you sure yo…" at bounding box center [413, 200] width 827 height 400
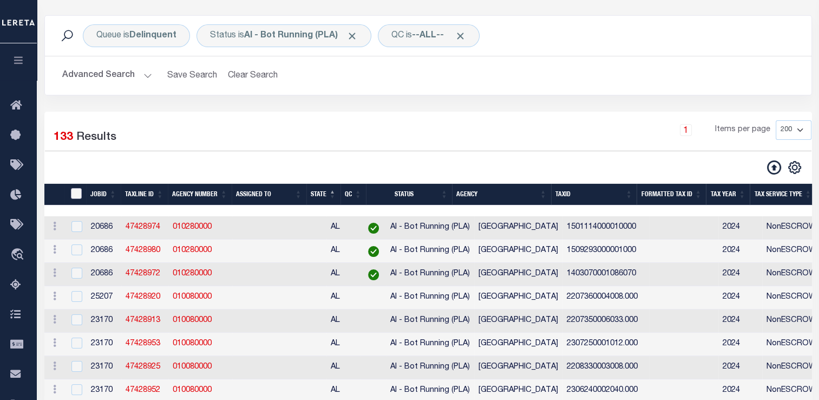
click at [76, 195] on input "TaxID" at bounding box center [76, 193] width 11 height 11
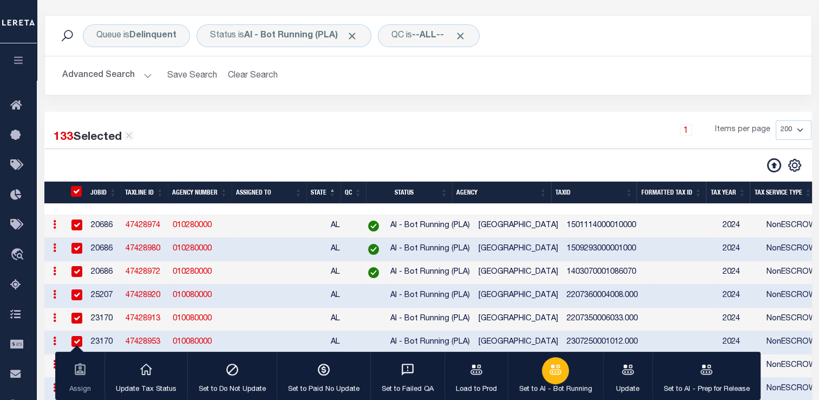
click at [564, 374] on div "button" at bounding box center [555, 370] width 27 height 27
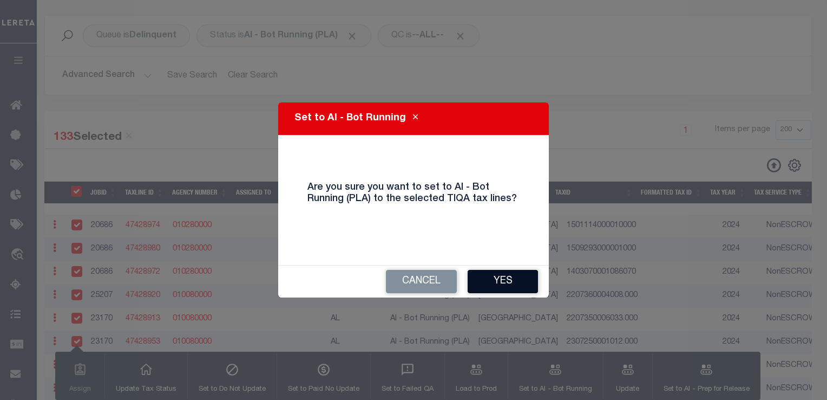
click at [489, 275] on button "Yes" at bounding box center [503, 281] width 70 height 23
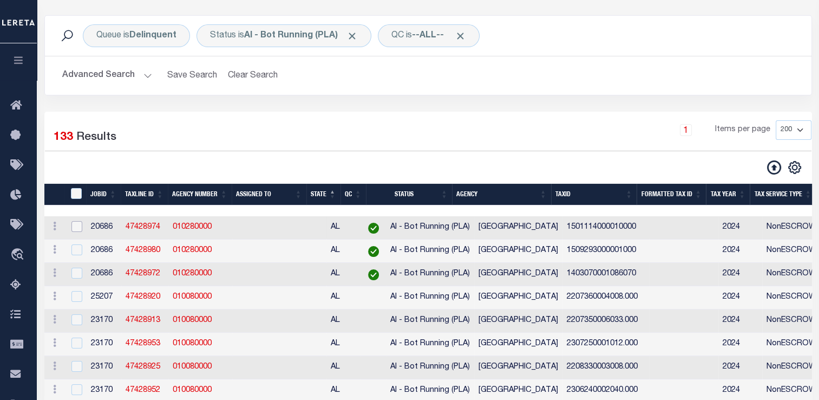
click at [76, 231] on input "checkbox" at bounding box center [76, 226] width 11 height 11
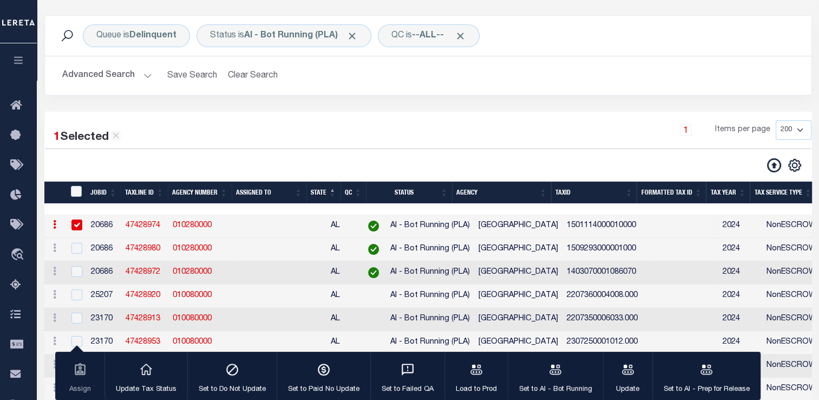
click at [68, 257] on td at bounding box center [76, 249] width 22 height 23
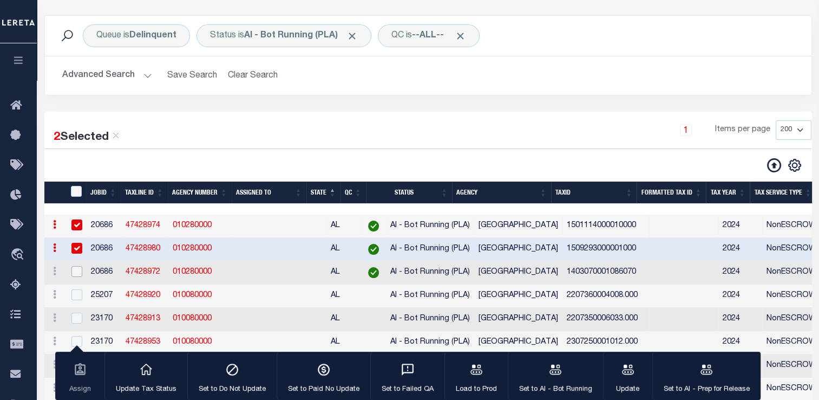
click at [72, 273] on input "checkbox" at bounding box center [76, 271] width 11 height 11
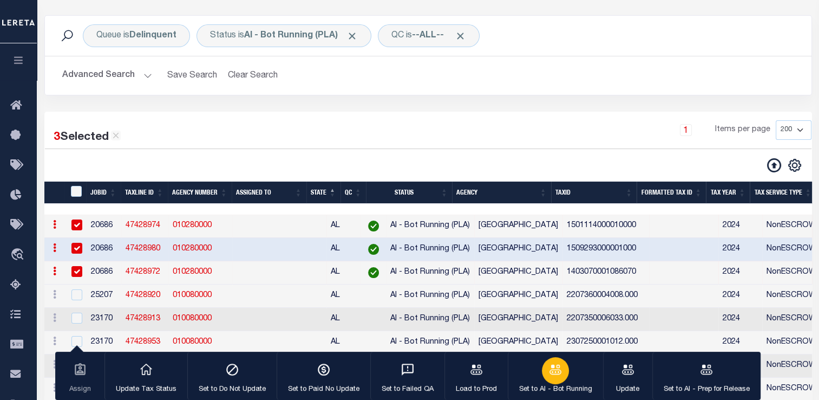
click at [541, 380] on button "Set to AI - Bot Running" at bounding box center [555, 375] width 95 height 49
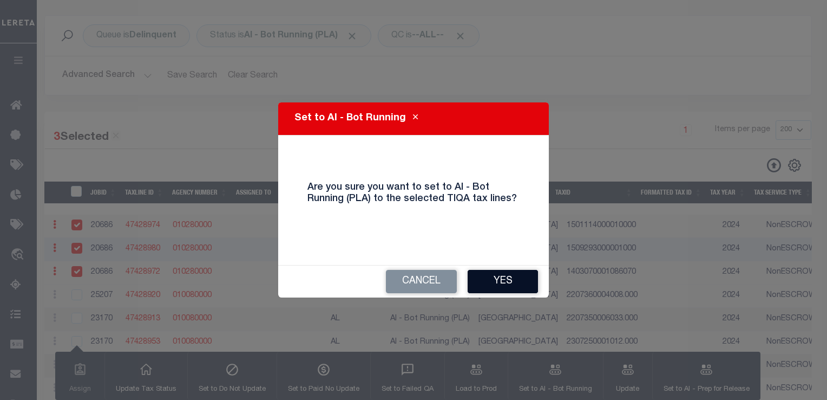
click at [505, 275] on button "Yes" at bounding box center [503, 281] width 70 height 23
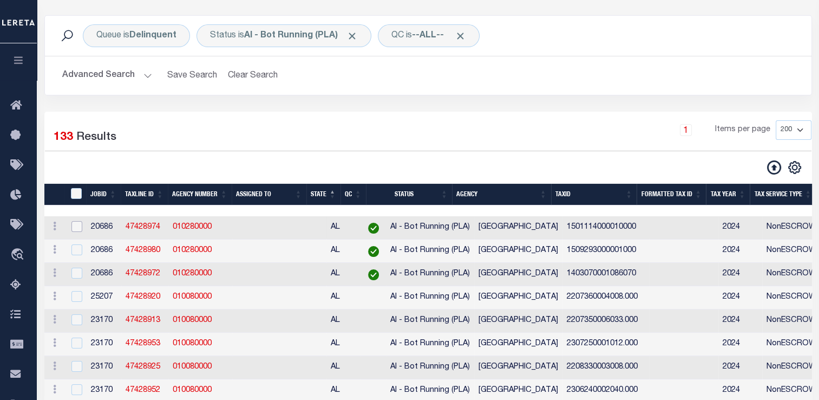
click at [76, 230] on input "checkbox" at bounding box center [76, 226] width 11 height 11
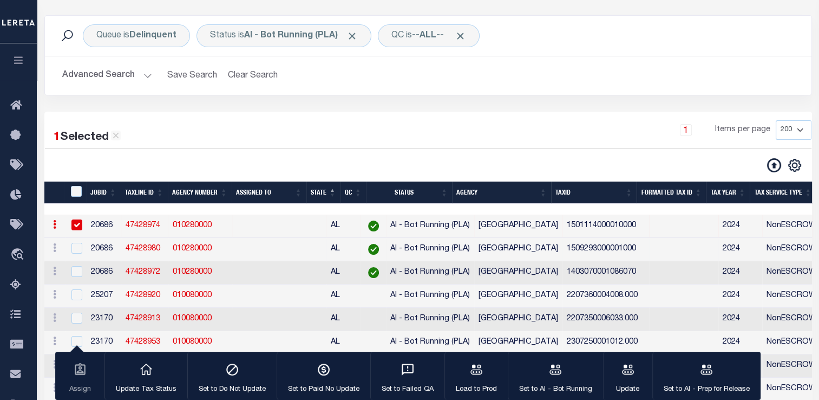
click at [69, 253] on div at bounding box center [76, 249] width 14 height 12
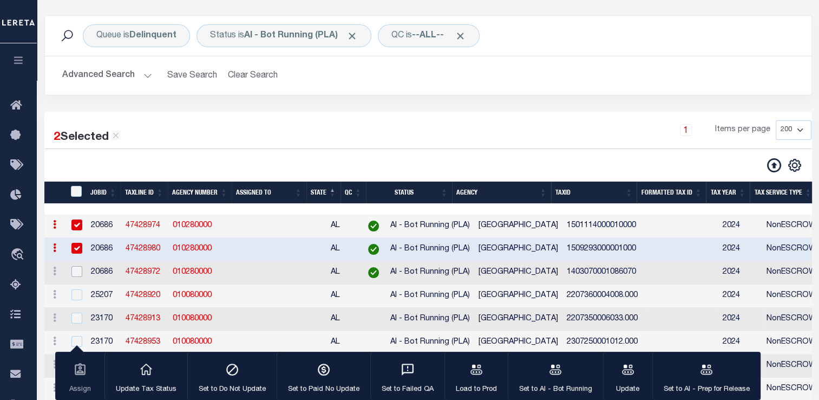
click at [74, 274] on input "checkbox" at bounding box center [76, 271] width 11 height 11
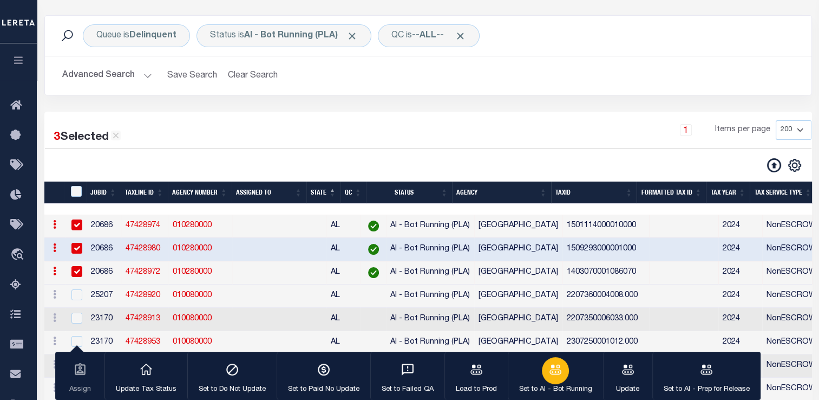
click at [549, 374] on icon "button" at bounding box center [556, 369] width 14 height 14
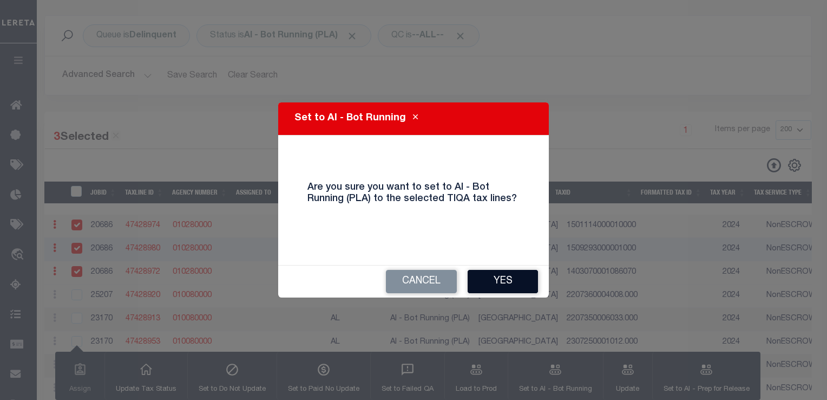
click at [497, 284] on button "Yes" at bounding box center [503, 281] width 70 height 23
